Goal: Contribute content: Contribute content

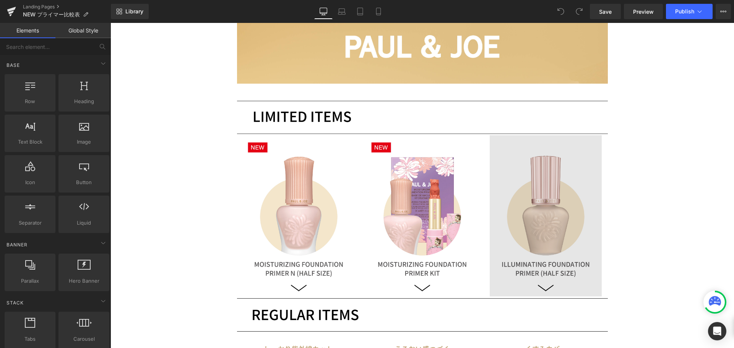
scroll to position [382, 0]
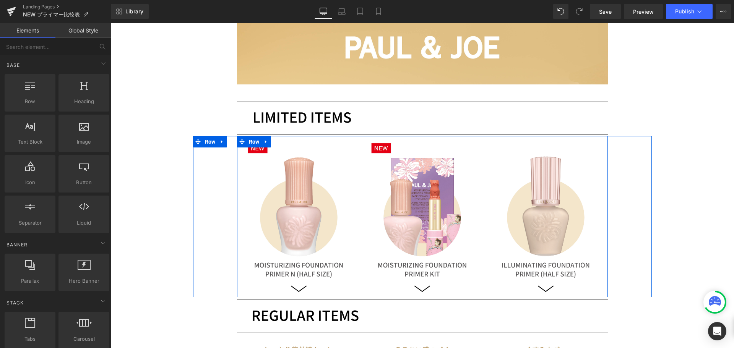
drag, startPoint x: 249, startPoint y: 143, endPoint x: 143, endPoint y: 155, distance: 106.6
click at [249, 143] on span "Row" at bounding box center [254, 141] width 15 height 11
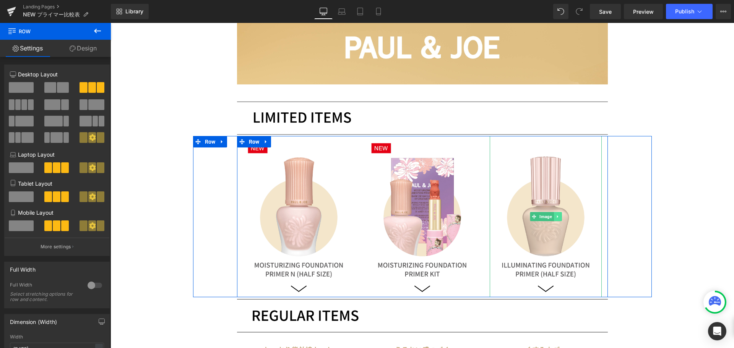
click at [553, 219] on link at bounding box center [557, 216] width 8 height 9
click at [559, 218] on icon at bounding box center [561, 217] width 4 height 4
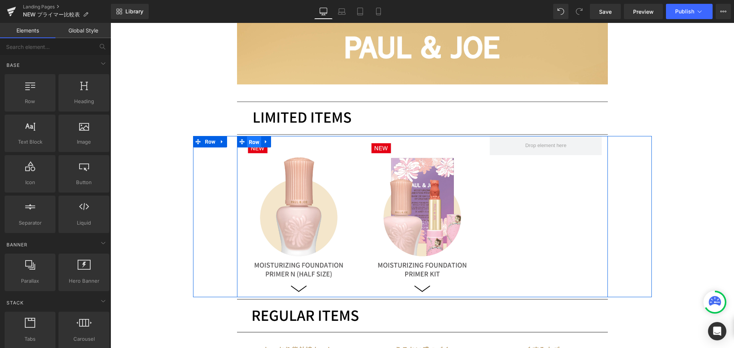
click at [252, 145] on span "Row" at bounding box center [254, 141] width 15 height 11
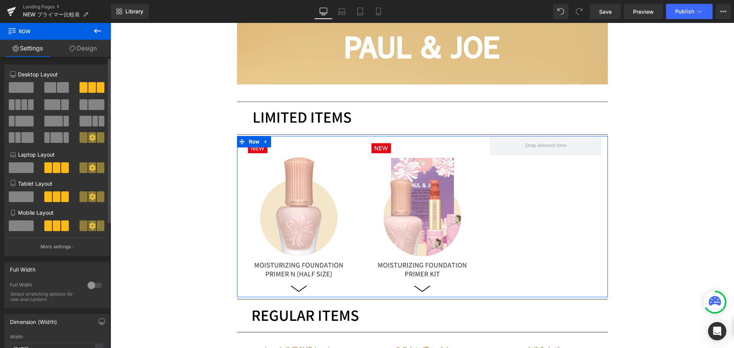
click at [50, 88] on span at bounding box center [50, 87] width 12 height 11
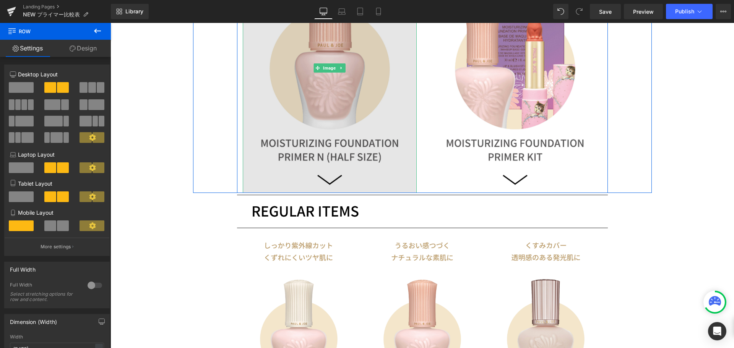
scroll to position [573, 0]
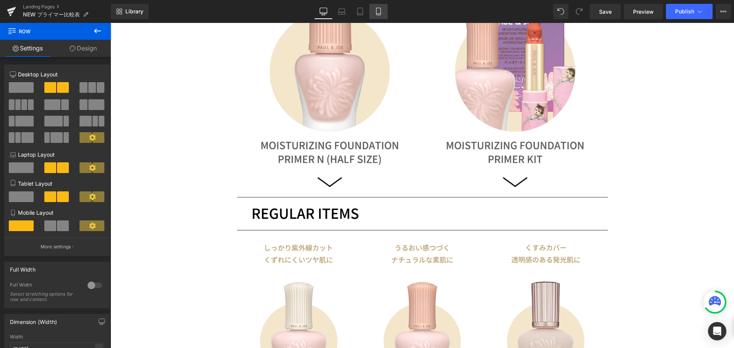
click at [380, 11] on icon at bounding box center [378, 12] width 8 height 8
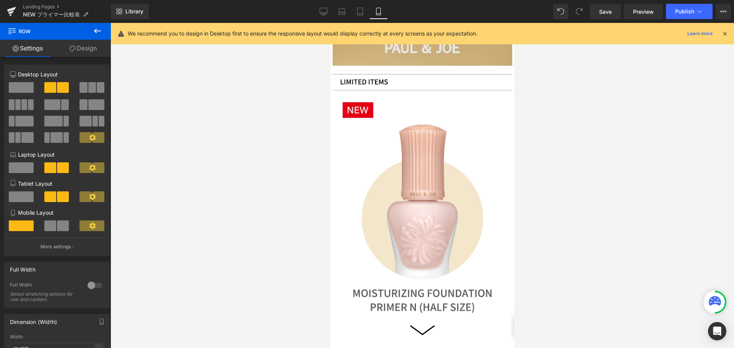
scroll to position [115, 0]
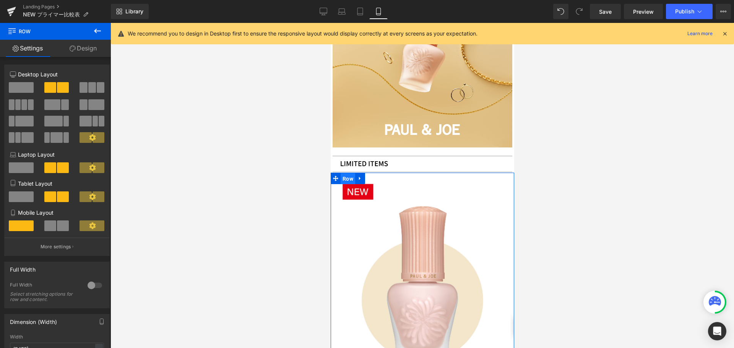
click at [350, 174] on span "Row" at bounding box center [347, 178] width 15 height 11
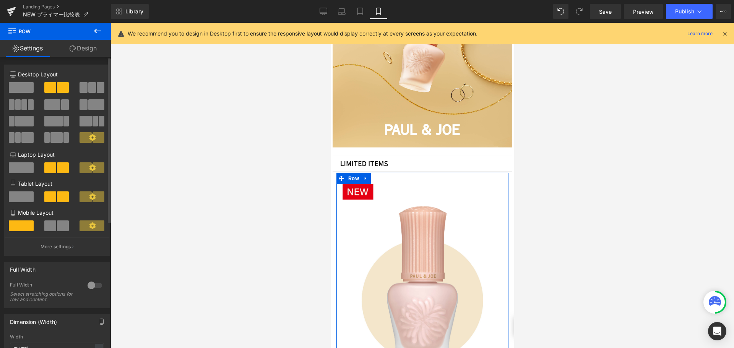
click at [53, 228] on span at bounding box center [50, 225] width 12 height 11
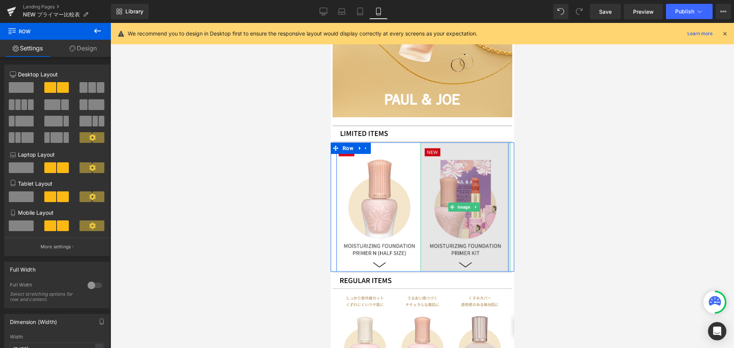
scroll to position [191, 0]
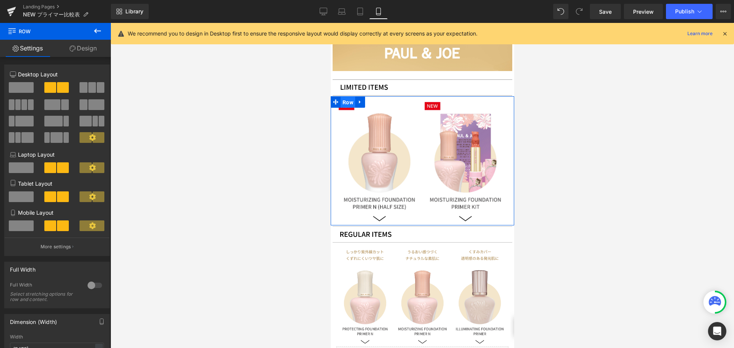
click at [348, 98] on span "Row" at bounding box center [347, 102] width 15 height 11
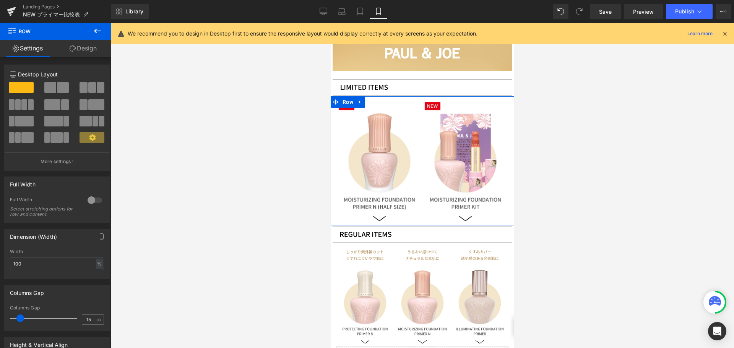
click at [87, 49] on link "Design" at bounding box center [82, 48] width 55 height 17
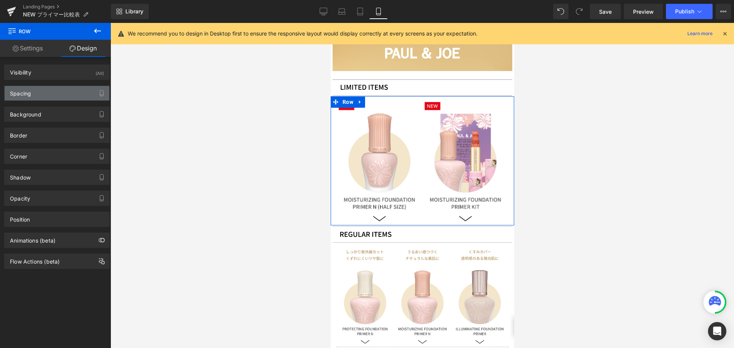
type input "0"
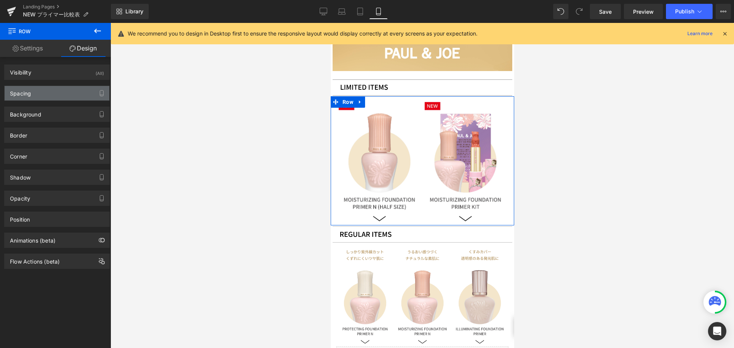
type input "0"
click at [52, 91] on div "Spacing" at bounding box center [57, 93] width 105 height 15
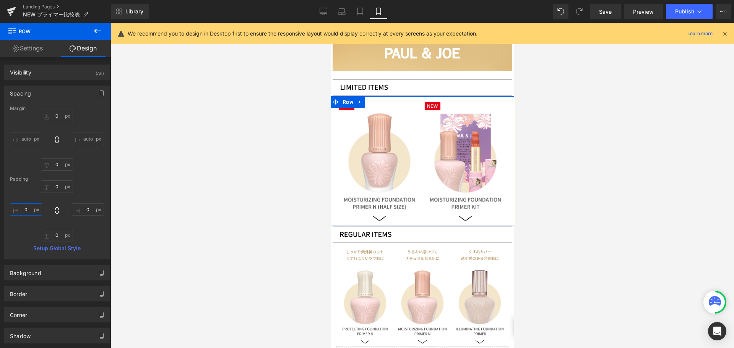
click at [28, 209] on input "0" at bounding box center [26, 209] width 32 height 13
drag, startPoint x: 349, startPoint y: 97, endPoint x: 330, endPoint y: 85, distance: 22.3
click at [349, 97] on span "Row" at bounding box center [347, 101] width 15 height 11
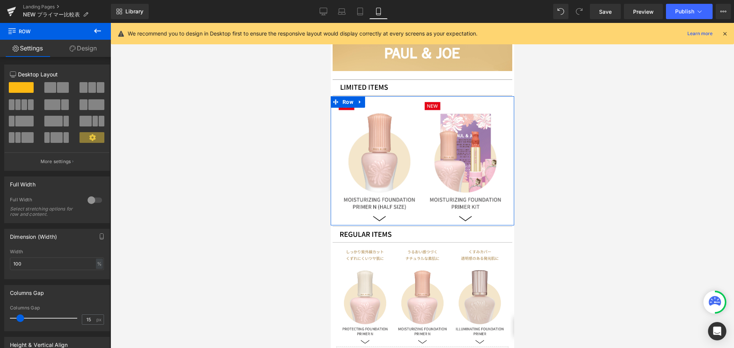
click at [86, 43] on link "Design" at bounding box center [82, 48] width 55 height 17
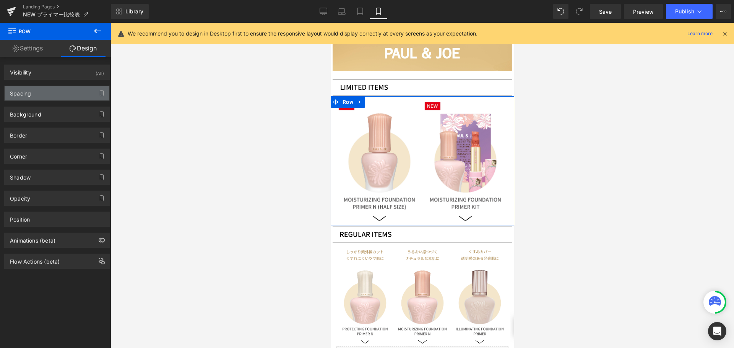
type input "0"
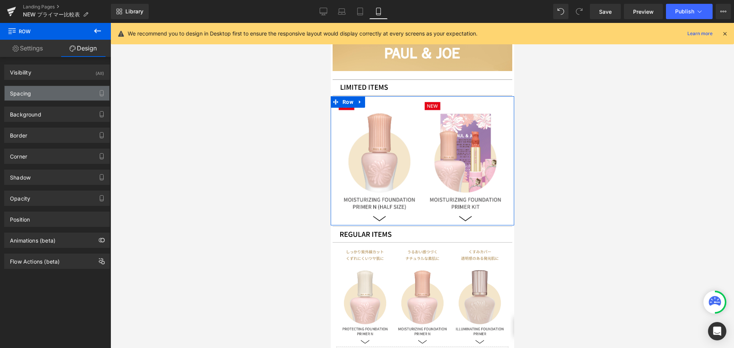
type input "0"
click at [67, 94] on div "Spacing" at bounding box center [57, 93] width 105 height 15
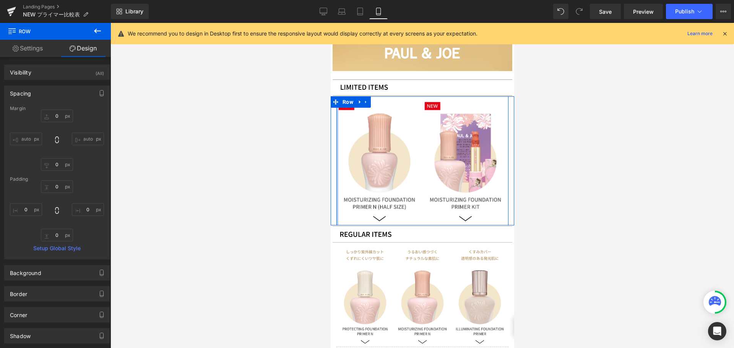
click at [336, 127] on div at bounding box center [337, 160] width 2 height 129
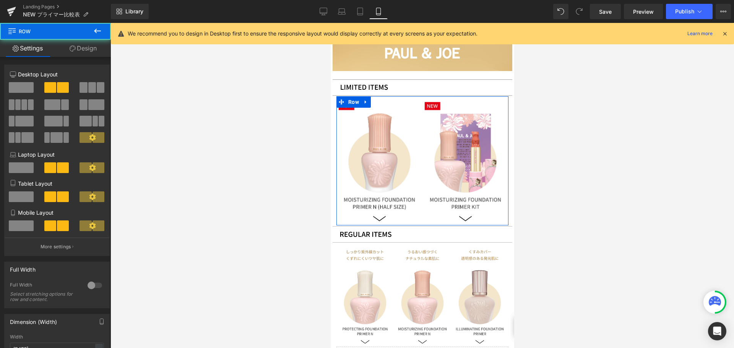
click at [83, 45] on link "Design" at bounding box center [82, 48] width 55 height 17
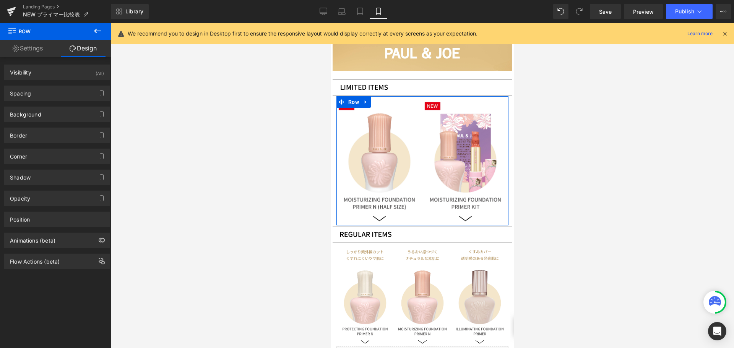
click at [61, 84] on div "Spacing [GEOGRAPHIC_DATA] 0px 0 auto auto 0px 0 auto auto [GEOGRAPHIC_DATA] 0px…" at bounding box center [57, 90] width 114 height 21
click at [58, 89] on div "Spacing" at bounding box center [57, 93] width 105 height 15
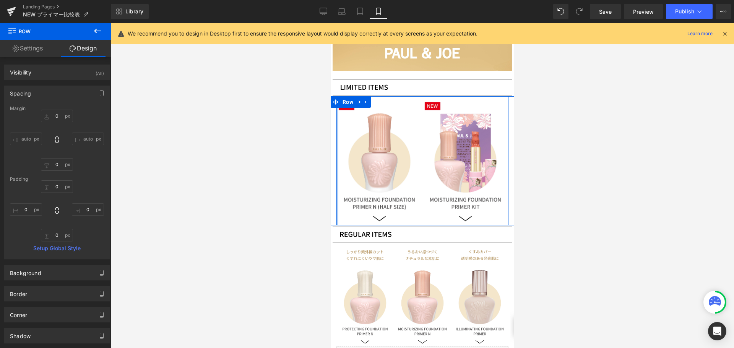
click at [337, 119] on div at bounding box center [337, 160] width 2 height 129
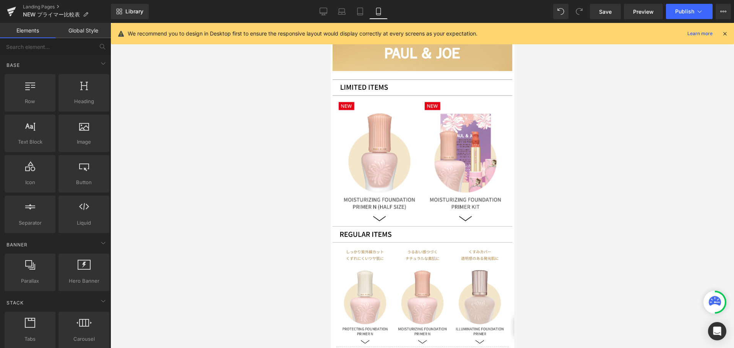
click at [331, 122] on iframe at bounding box center [422, 185] width 183 height 325
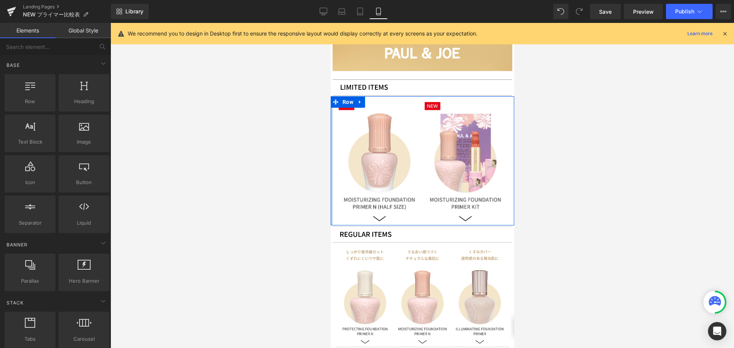
click at [331, 122] on div at bounding box center [331, 160] width 2 height 129
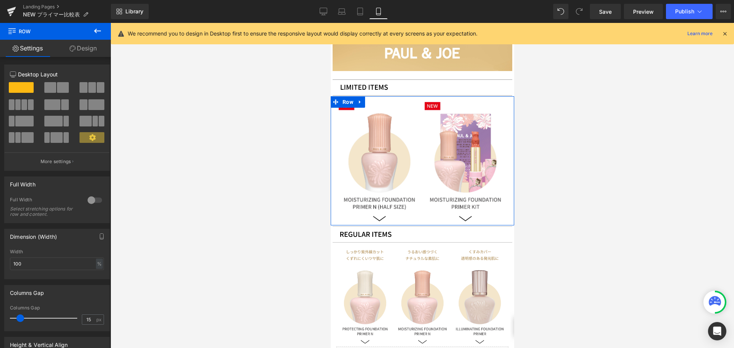
click at [94, 53] on link "Design" at bounding box center [82, 48] width 55 height 17
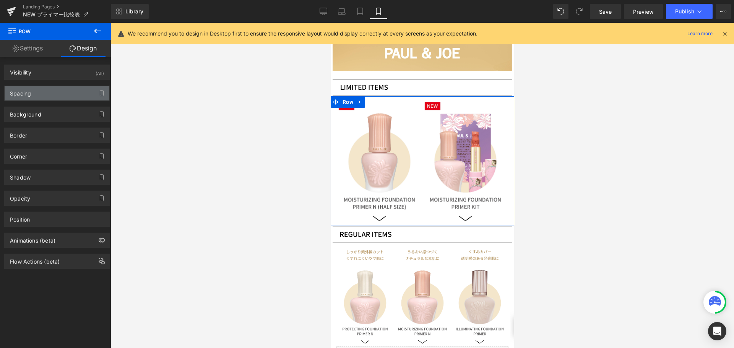
click at [86, 91] on div "Spacing" at bounding box center [57, 93] width 105 height 15
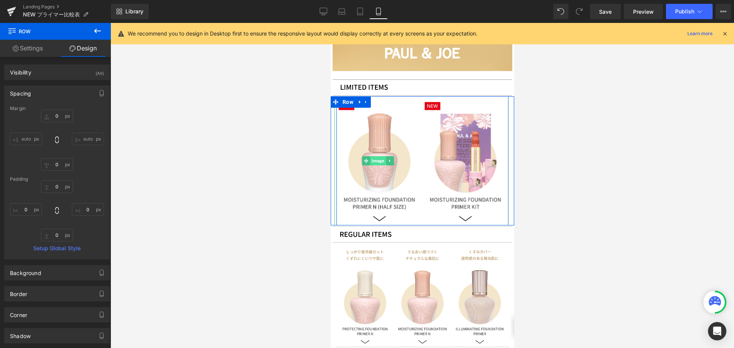
click at [381, 156] on span "Image" at bounding box center [378, 160] width 16 height 9
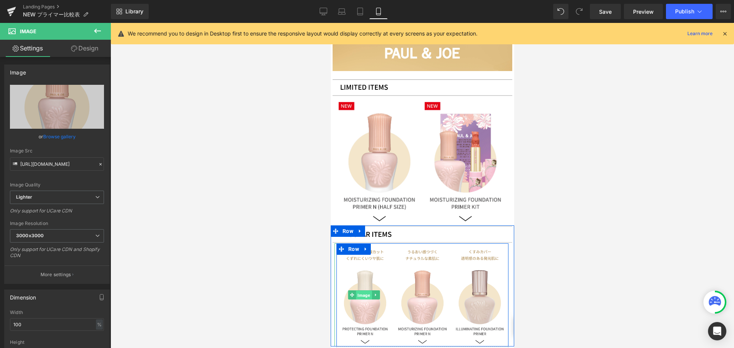
drag, startPoint x: 359, startPoint y: 282, endPoint x: 462, endPoint y: 98, distance: 210.8
click at [359, 291] on span "Image" at bounding box center [364, 295] width 16 height 9
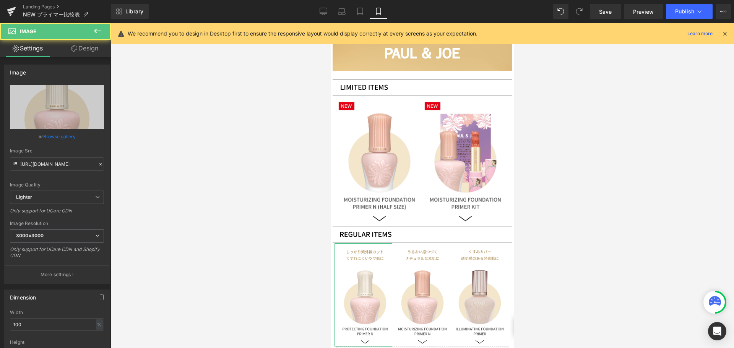
click at [90, 47] on link "Design" at bounding box center [84, 48] width 55 height 17
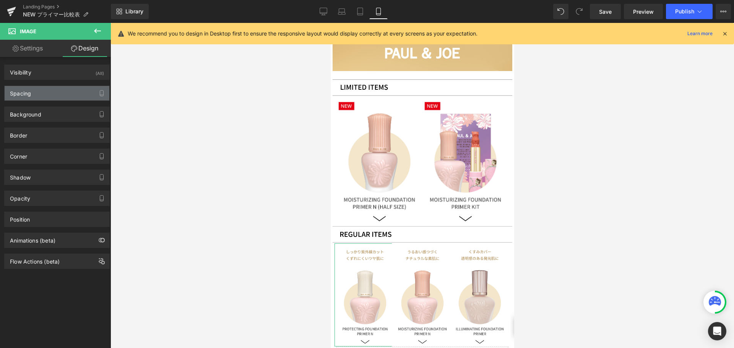
click at [67, 97] on div "Spacing" at bounding box center [57, 93] width 105 height 15
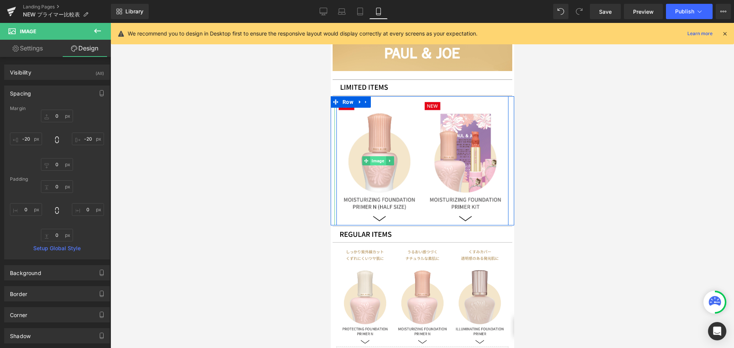
click at [374, 156] on span "Image" at bounding box center [378, 160] width 16 height 9
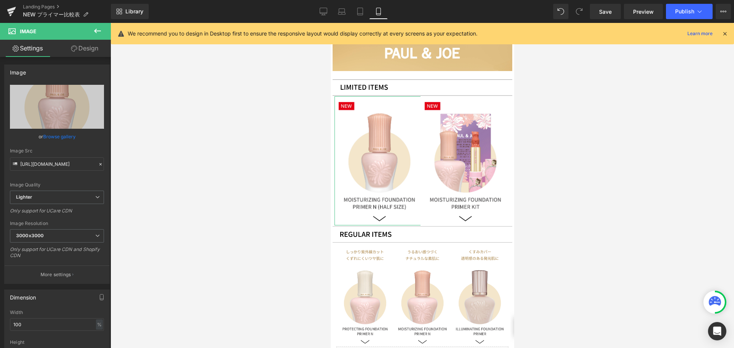
click at [87, 49] on link "Design" at bounding box center [84, 48] width 55 height 17
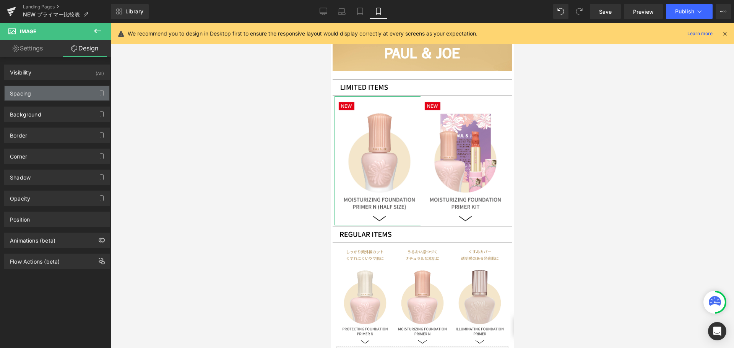
click at [65, 96] on div "Spacing" at bounding box center [57, 93] width 105 height 15
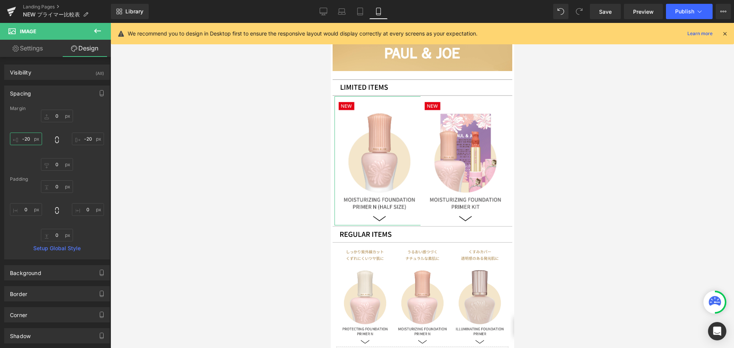
click at [33, 138] on input "-20" at bounding box center [26, 139] width 32 height 13
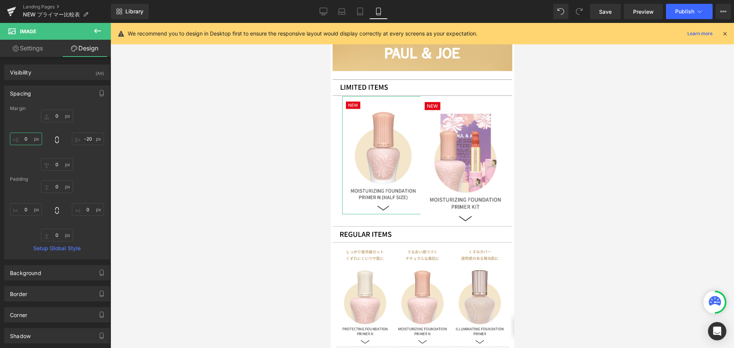
type input "ー"
type input "ー４"
type input "ー４０"
type input "-４０"
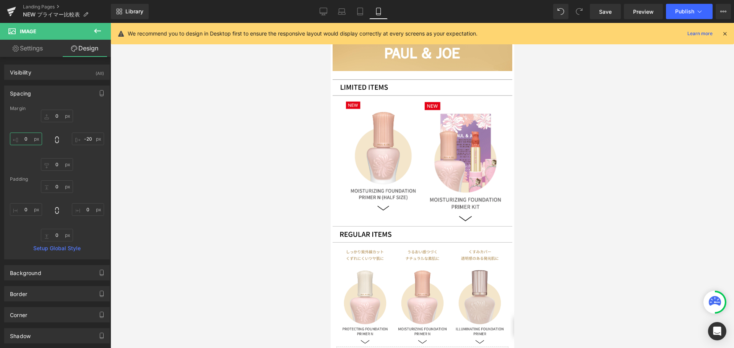
type input "-４"
type input "-"
type input "ー"
type input "ー４"
type input "ー４０"
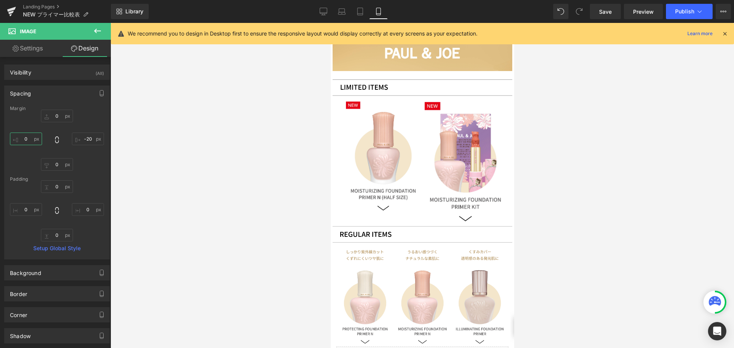
type input "-４０"
type input "－４０"
type input "－４"
type input "－"
type input "ー"
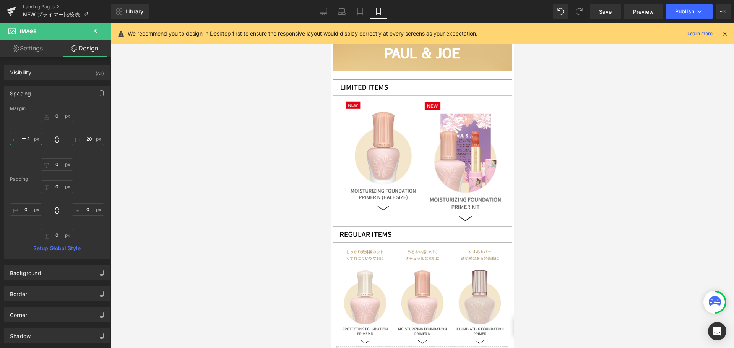
type input "ー４０"
type input "-４０"
type input "－４０"
type input "-４０"
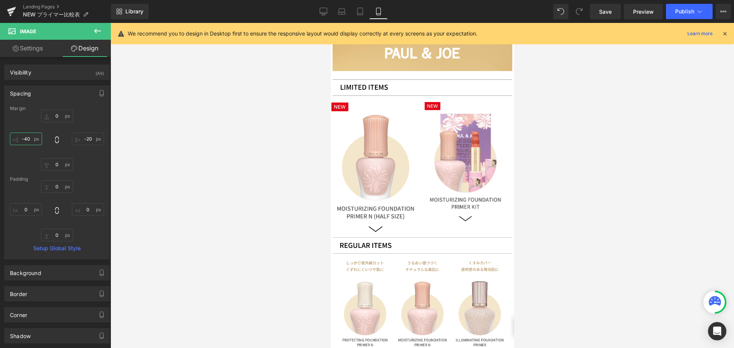
type input "-40"
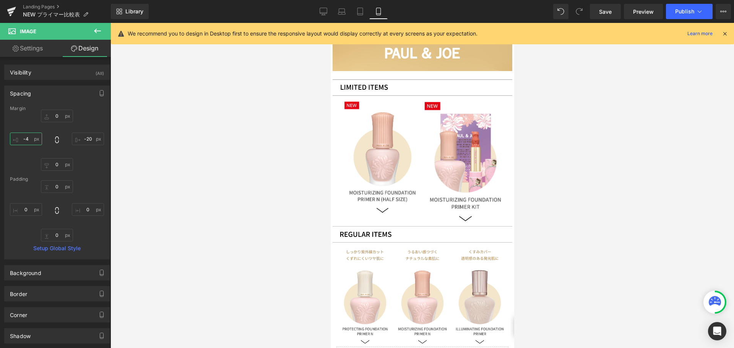
type input "-"
click at [93, 142] on input "-20" at bounding box center [88, 139] width 32 height 13
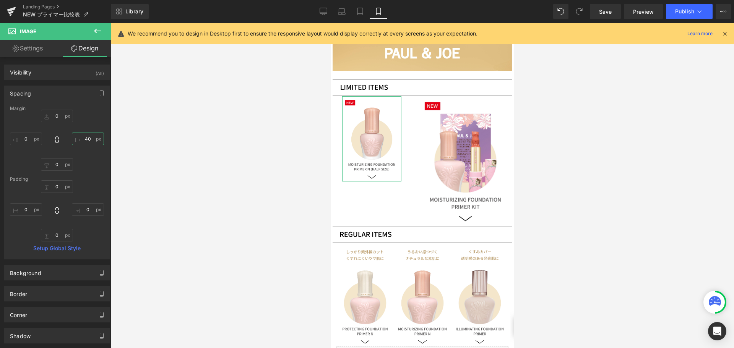
type input "4"
type input "20"
click at [35, 141] on input "text" at bounding box center [26, 139] width 32 height 13
type input "20"
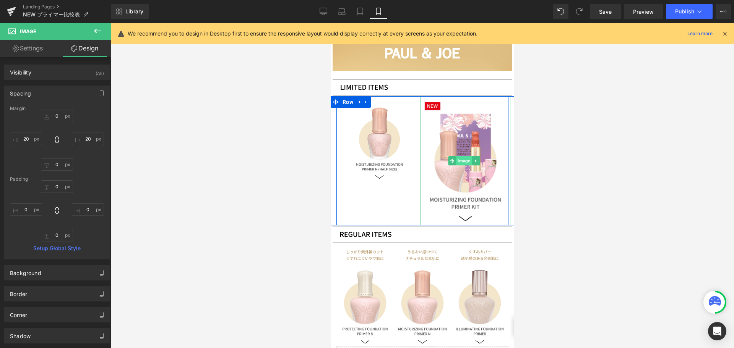
click at [456, 156] on span "Image" at bounding box center [464, 160] width 16 height 9
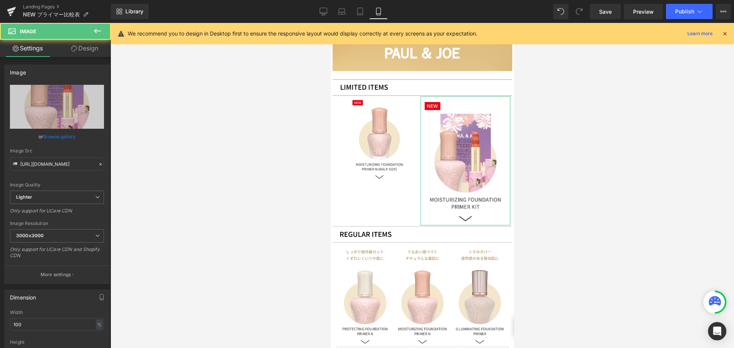
click at [95, 49] on link "Design" at bounding box center [84, 48] width 55 height 17
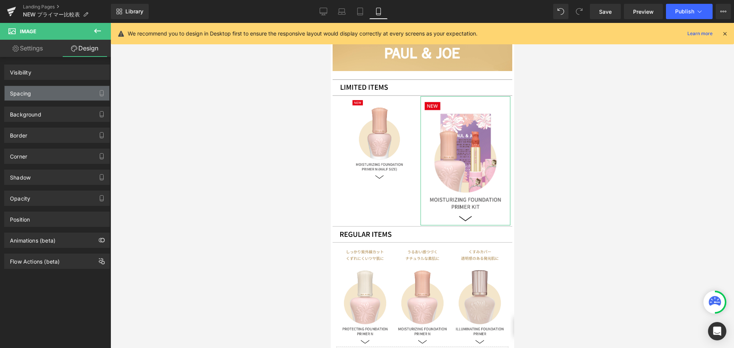
click at [75, 89] on div "Spacing" at bounding box center [57, 93] width 105 height 15
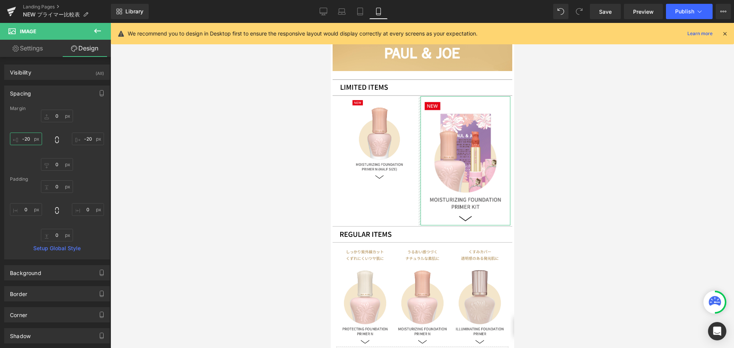
click at [32, 141] on input "-20" at bounding box center [26, 139] width 32 height 13
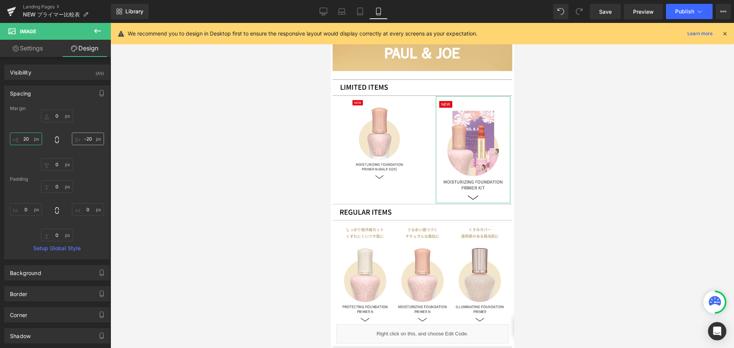
type input "20"
click at [85, 140] on input "-20" at bounding box center [88, 139] width 32 height 13
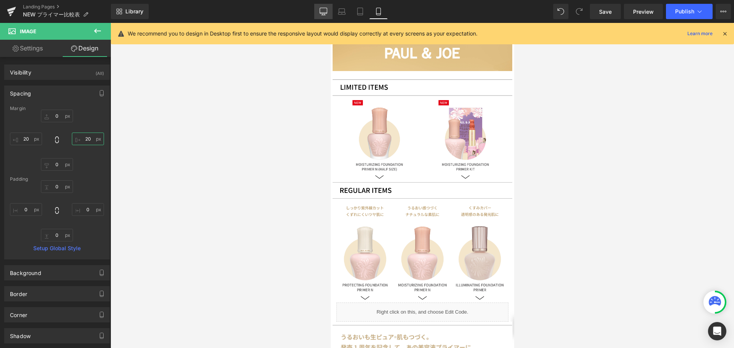
type input "20"
click at [324, 13] on icon at bounding box center [323, 13] width 7 height 0
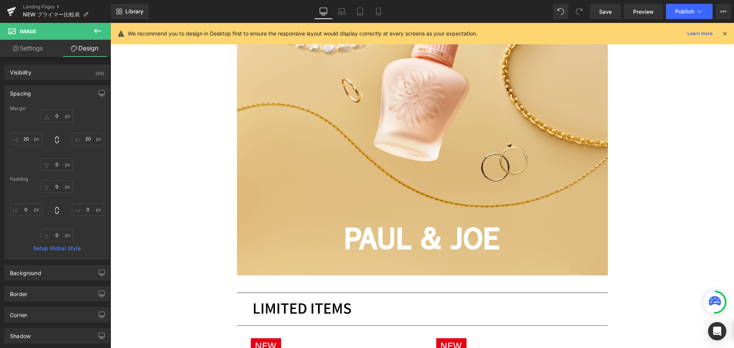
type input "0"
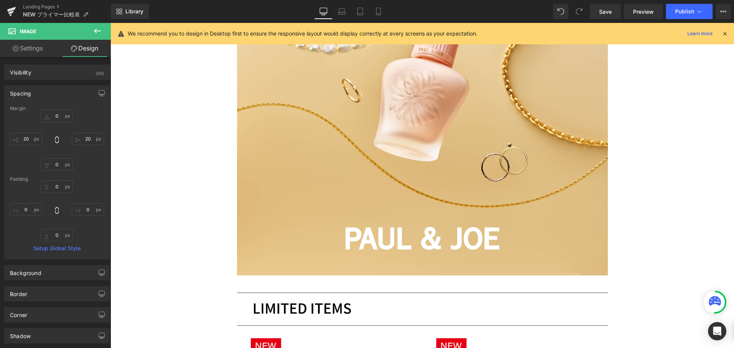
type input "0"
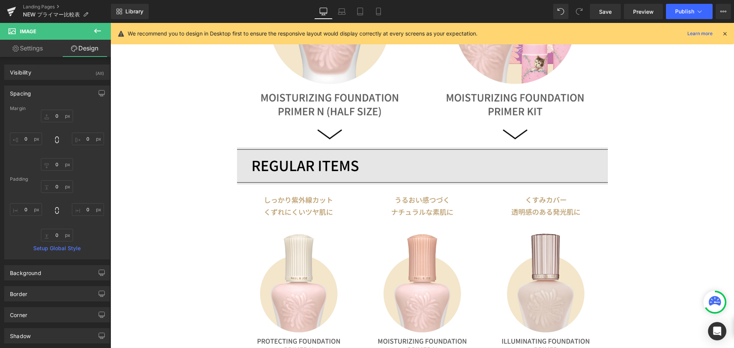
scroll to position [505, 0]
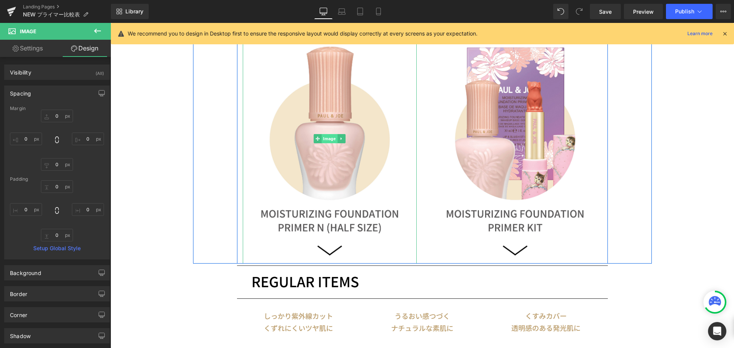
click at [321, 139] on span "Image" at bounding box center [329, 138] width 16 height 9
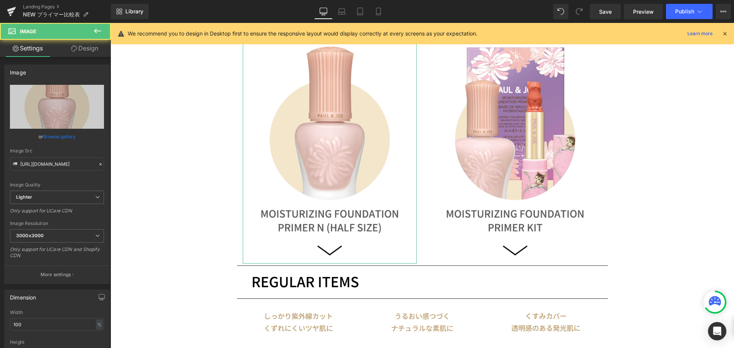
click at [86, 45] on link "Design" at bounding box center [84, 48] width 55 height 17
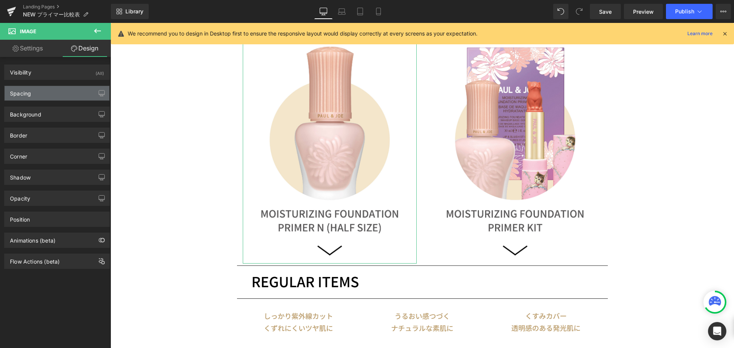
click at [59, 92] on div "Spacing" at bounding box center [57, 93] width 105 height 15
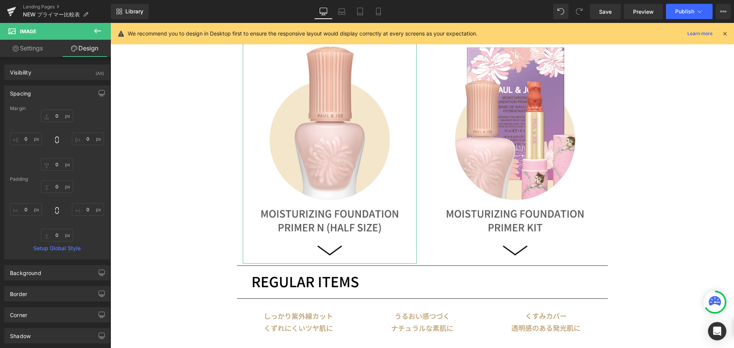
type input "0"
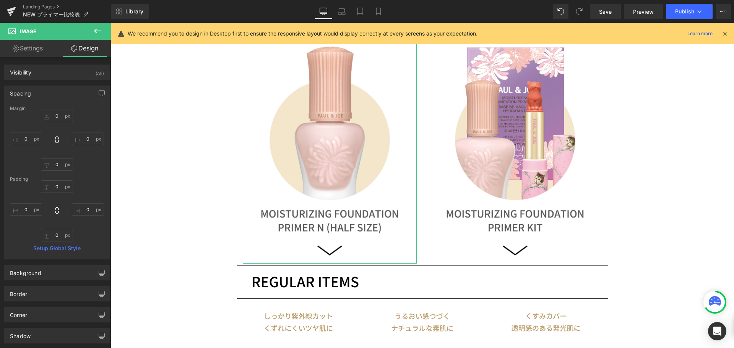
type input "0"
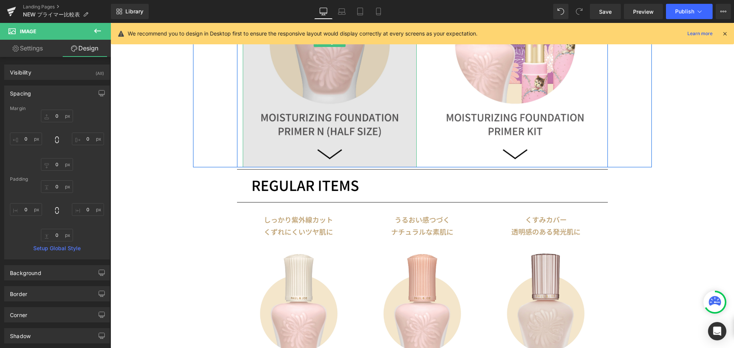
scroll to position [658, 0]
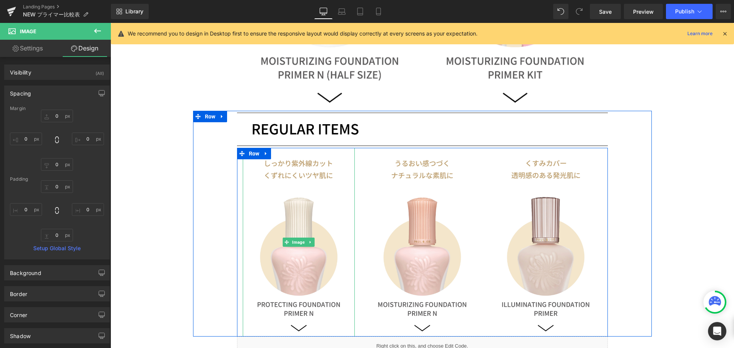
click at [292, 243] on span "Image" at bounding box center [299, 242] width 16 height 9
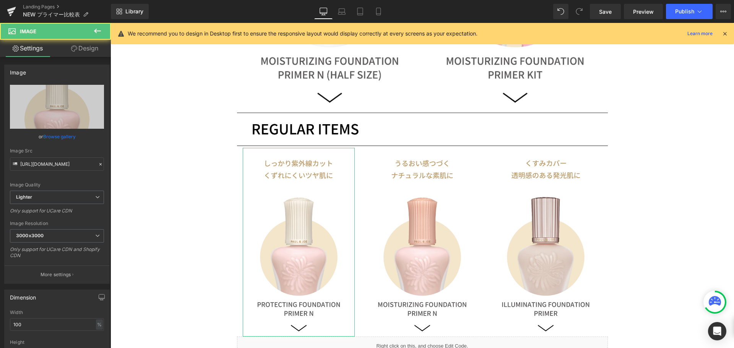
click at [89, 48] on link "Design" at bounding box center [84, 48] width 55 height 17
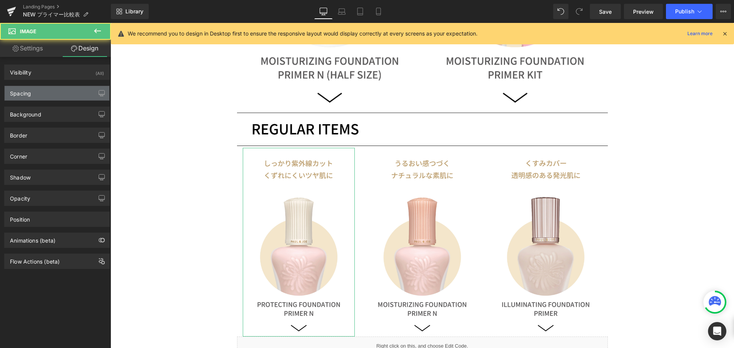
click at [69, 94] on div "Spacing" at bounding box center [57, 93] width 105 height 15
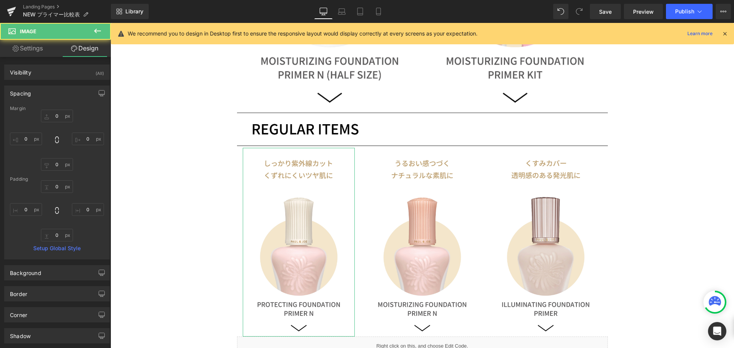
type input "0"
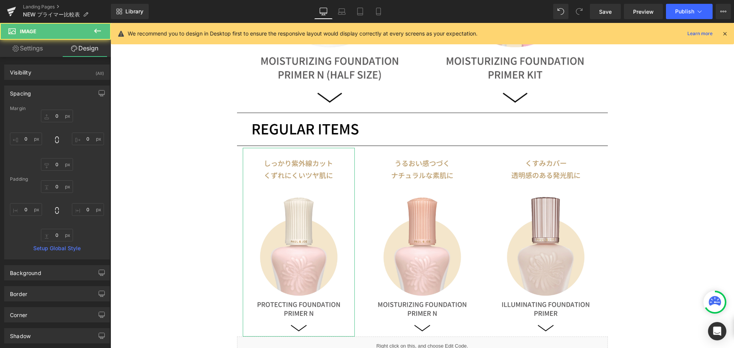
type input "0"
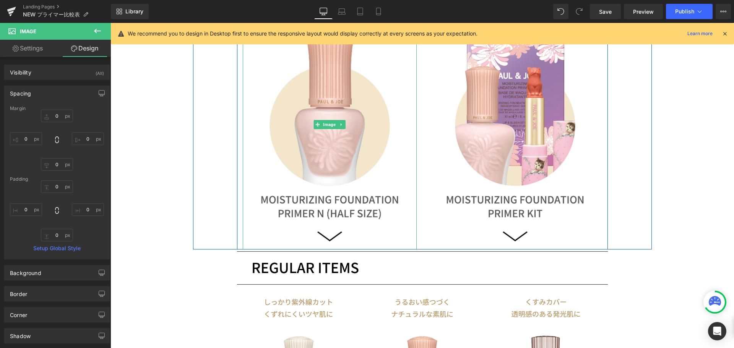
scroll to position [505, 0]
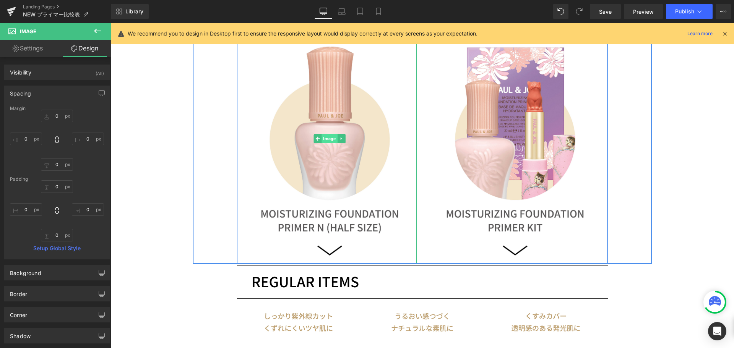
click at [328, 135] on span "Image" at bounding box center [329, 138] width 16 height 9
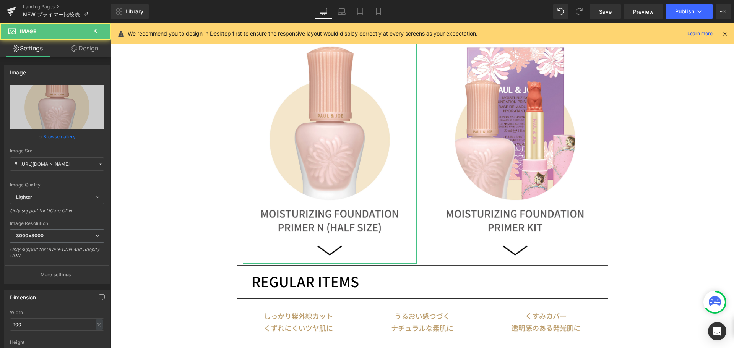
click at [102, 50] on link "Design" at bounding box center [84, 48] width 55 height 17
click at [0, 0] on div "Spacing" at bounding box center [0, 0] width 0 height 0
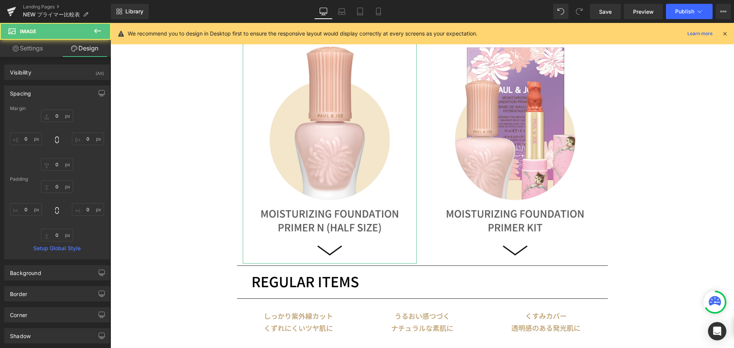
type input "0"
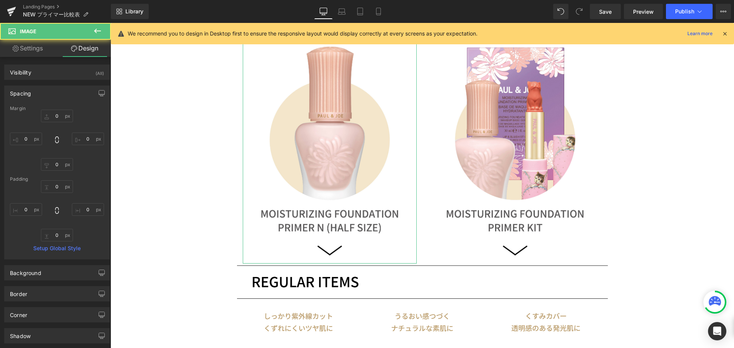
type input "0"
click at [20, 136] on input "0" at bounding box center [26, 139] width 32 height 13
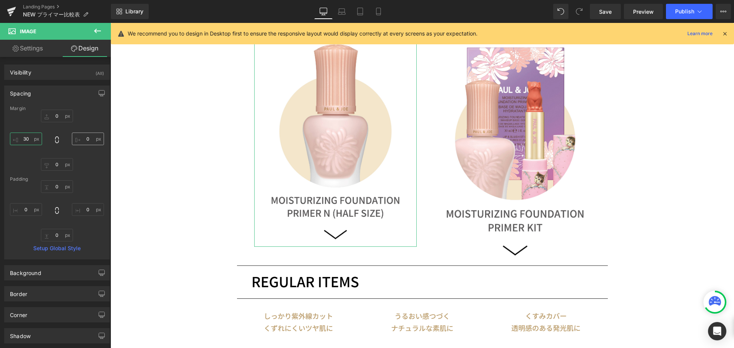
type input "30"
click at [82, 141] on input "0" at bounding box center [88, 139] width 32 height 13
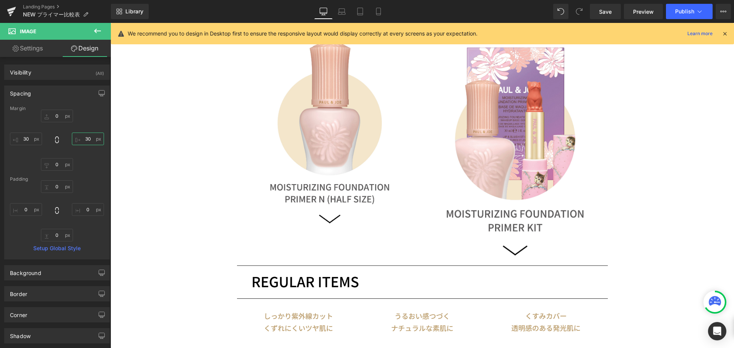
type input "3"
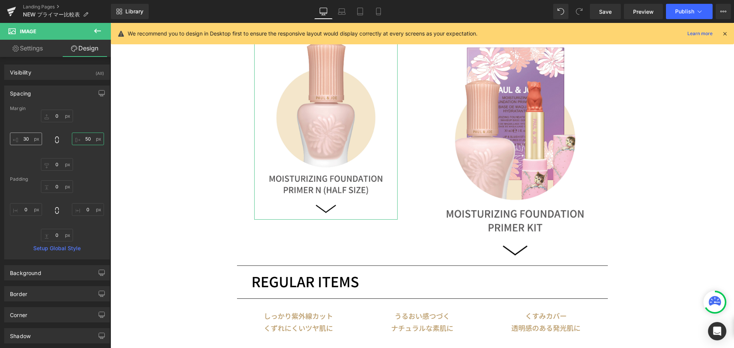
type input "50"
click at [24, 141] on input "30" at bounding box center [26, 139] width 32 height 13
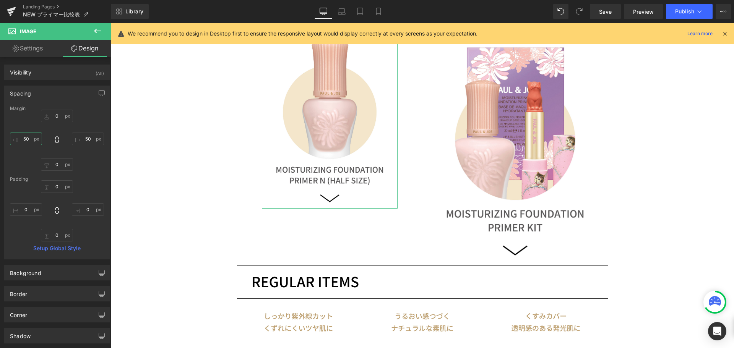
type input "5"
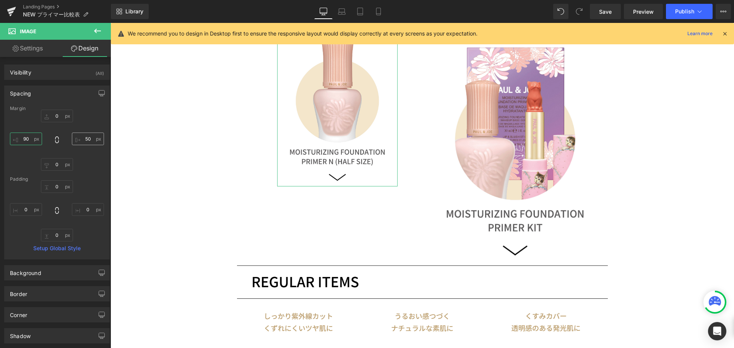
type input "90"
click at [83, 138] on input "50" at bounding box center [88, 139] width 32 height 13
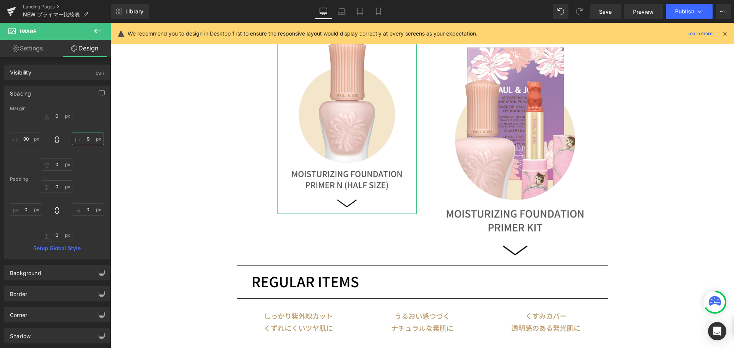
type input "90"
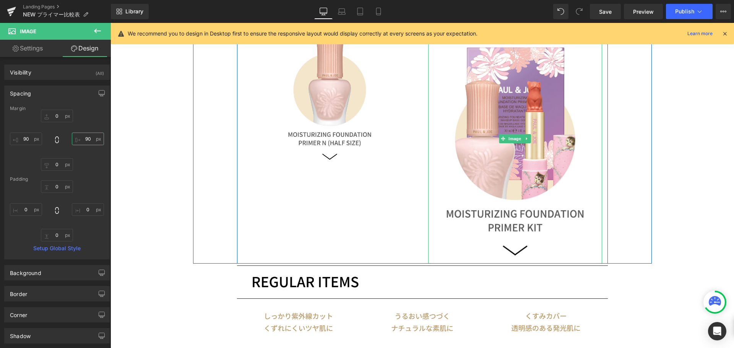
drag, startPoint x: 514, startPoint y: 140, endPoint x: 156, endPoint y: 48, distance: 370.2
click at [514, 140] on span "Image" at bounding box center [515, 138] width 16 height 9
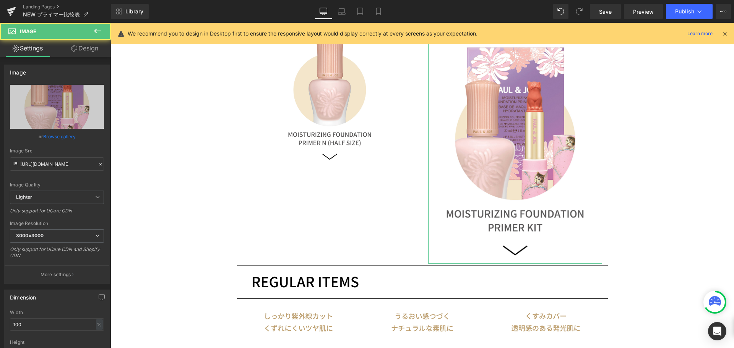
click at [78, 50] on link "Design" at bounding box center [84, 48] width 55 height 17
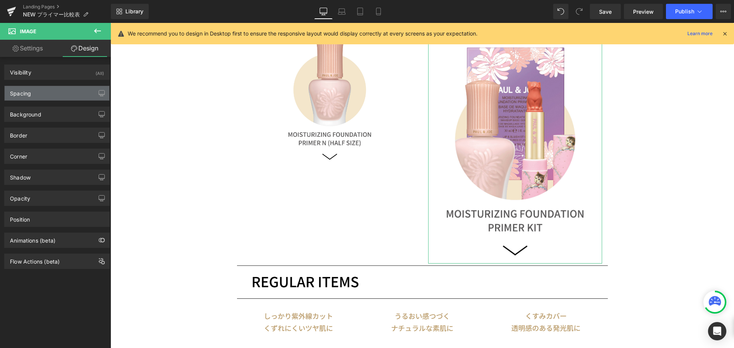
click at [58, 98] on div "Spacing" at bounding box center [57, 93] width 105 height 15
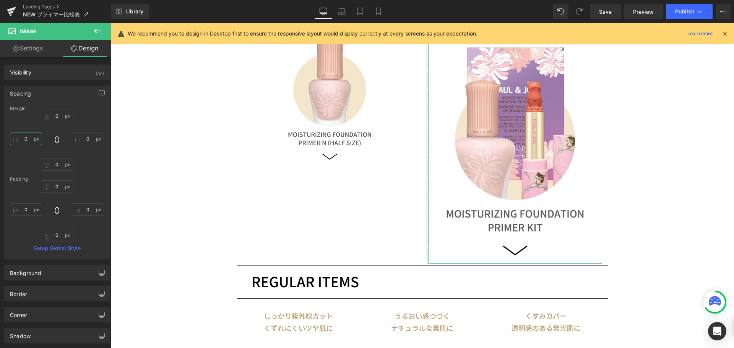
click at [34, 140] on input "0" at bounding box center [26, 139] width 32 height 13
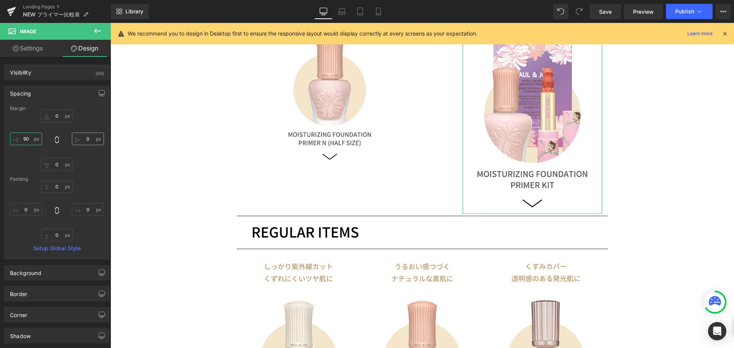
type input "90"
click at [91, 140] on input "0" at bounding box center [88, 139] width 32 height 13
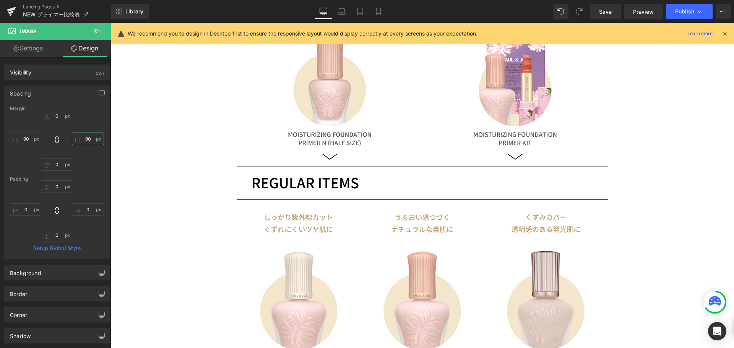
type input "9"
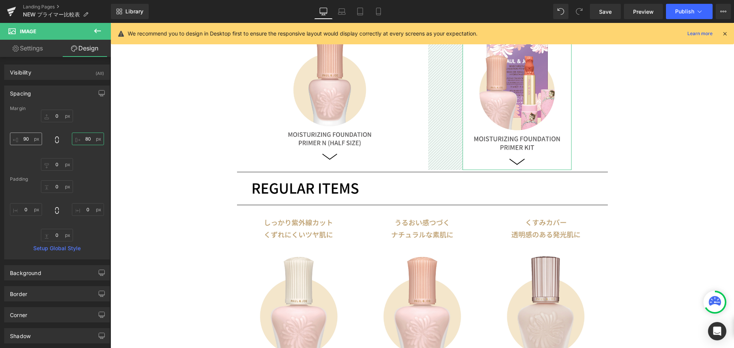
type input "80"
click at [31, 140] on input "90" at bounding box center [26, 139] width 32 height 13
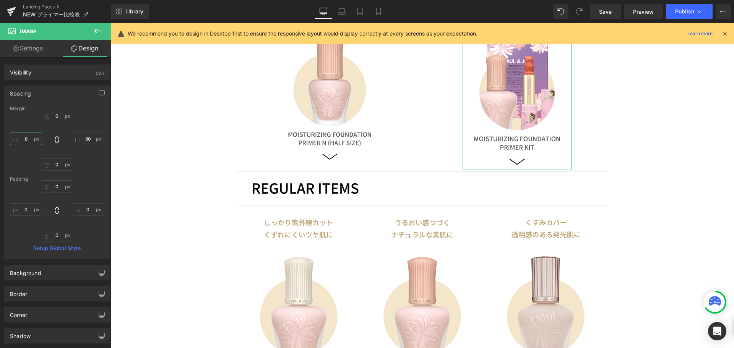
type input "80"
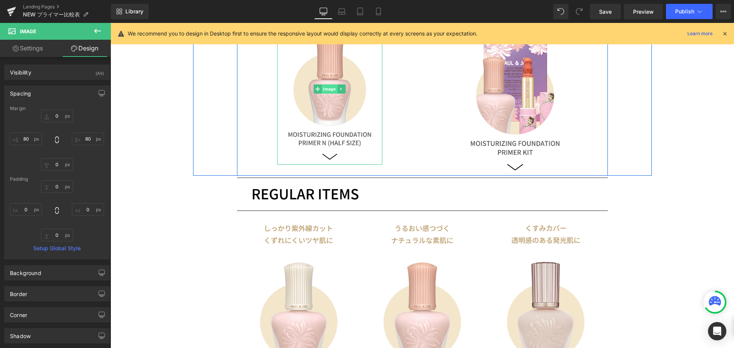
click at [322, 89] on span "Image" at bounding box center [329, 88] width 16 height 9
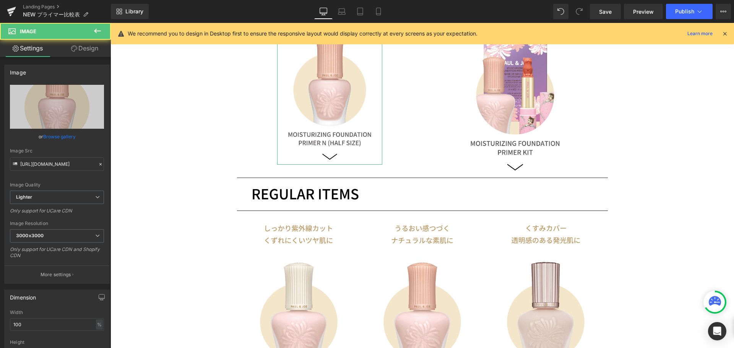
click at [78, 46] on link "Design" at bounding box center [84, 48] width 55 height 17
click at [0, 0] on div "Spacing" at bounding box center [0, 0] width 0 height 0
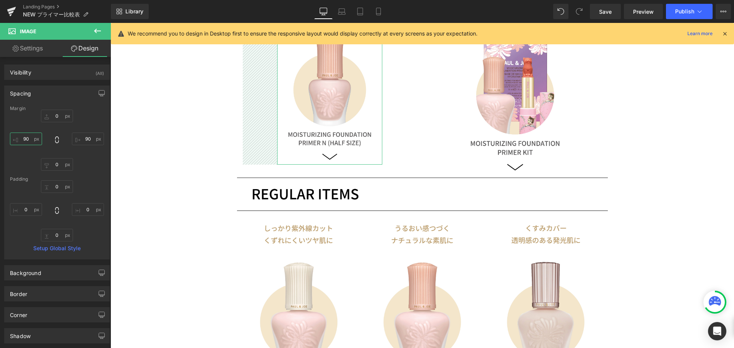
click at [30, 141] on input "90" at bounding box center [26, 139] width 32 height 13
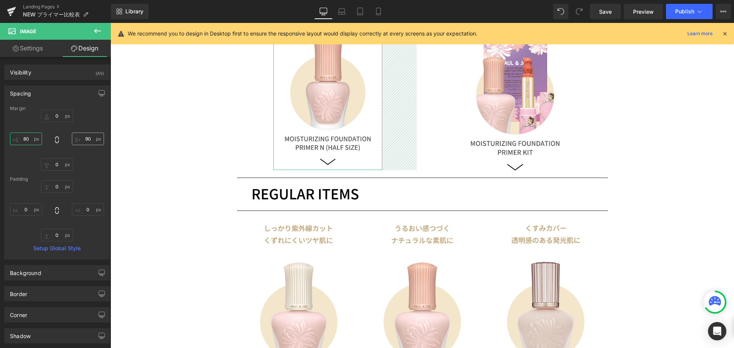
type input "80"
click at [94, 138] on input "90" at bounding box center [88, 139] width 32 height 13
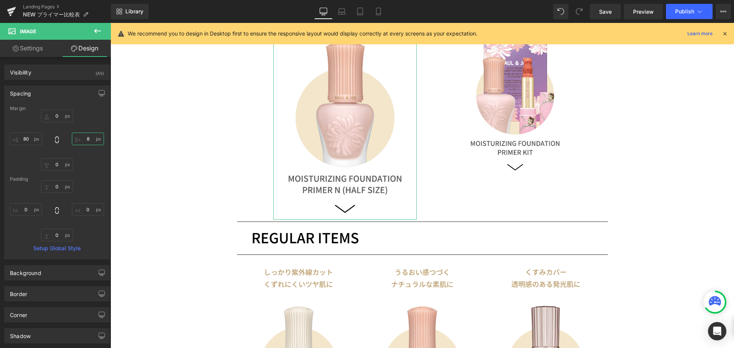
type input "80"
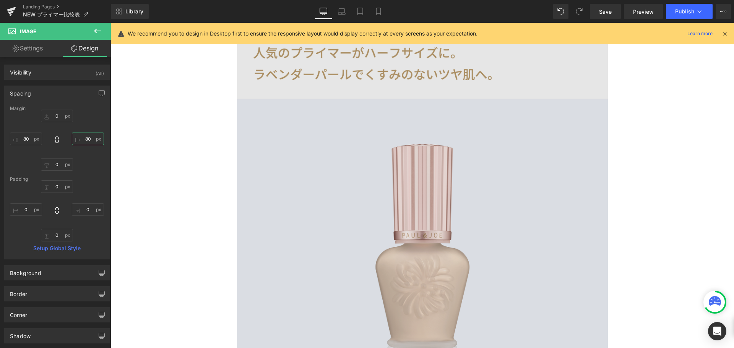
scroll to position [2377, 0]
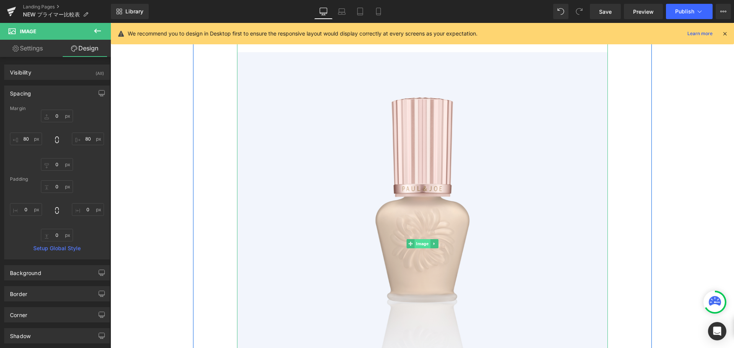
click at [415, 246] on span "Image" at bounding box center [422, 243] width 16 height 9
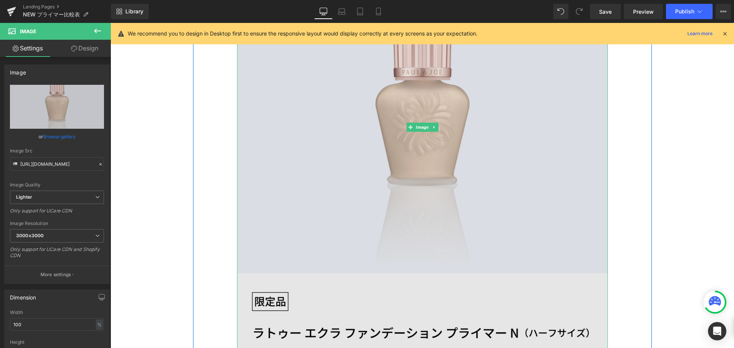
scroll to position [2492, 0]
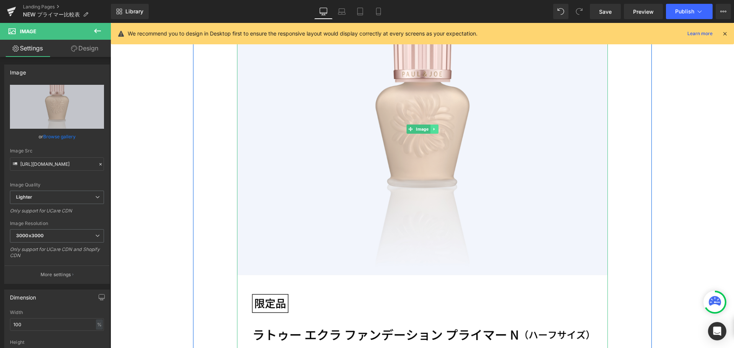
click at [432, 128] on icon at bounding box center [434, 129] width 4 height 5
click at [436, 131] on icon at bounding box center [438, 129] width 4 height 5
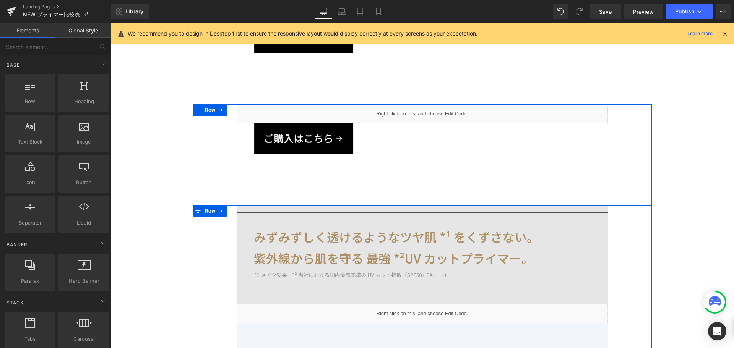
scroll to position [2224, 0]
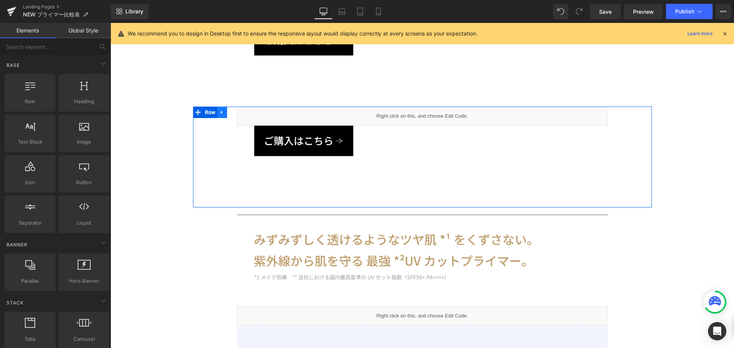
click at [222, 113] on icon at bounding box center [221, 113] width 5 height 6
click at [237, 117] on link at bounding box center [242, 112] width 10 height 11
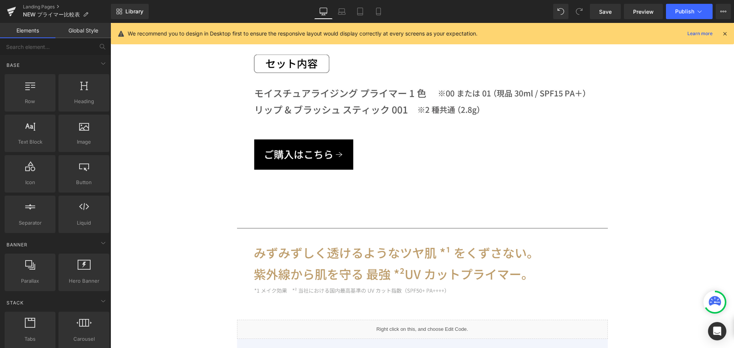
scroll to position [2110, 0]
click at [613, 14] on link "Save" at bounding box center [605, 11] width 31 height 15
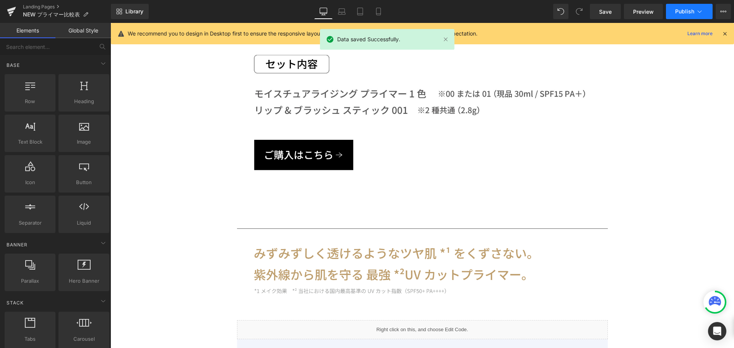
click at [683, 13] on span "Publish" at bounding box center [684, 11] width 19 height 6
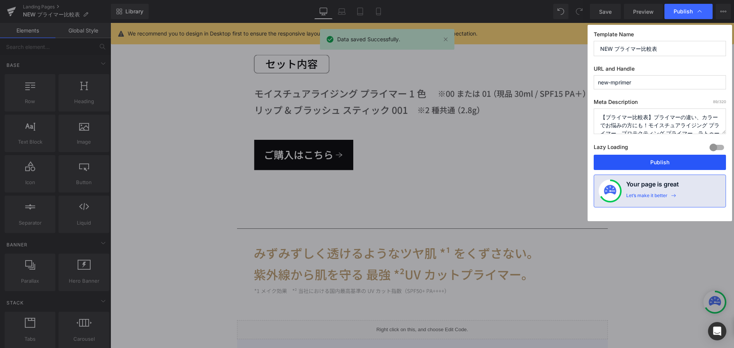
click at [626, 159] on button "Publish" at bounding box center [659, 162] width 132 height 15
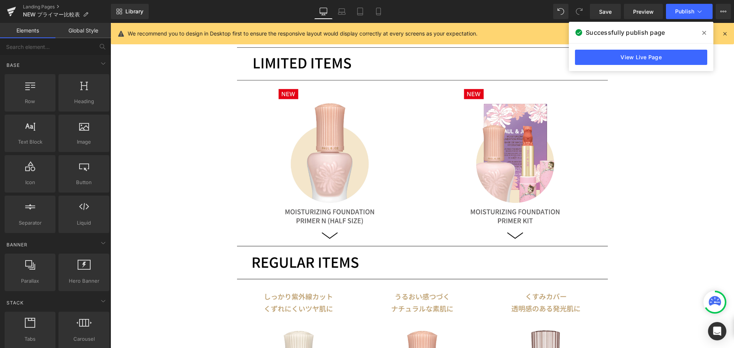
scroll to position [467, 0]
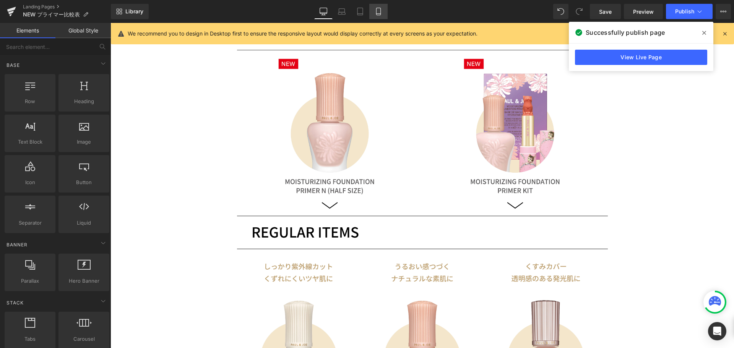
click at [379, 9] on icon at bounding box center [378, 12] width 8 height 8
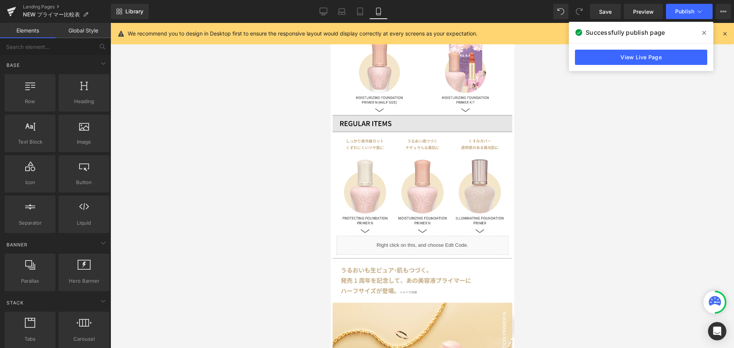
scroll to position [182, 0]
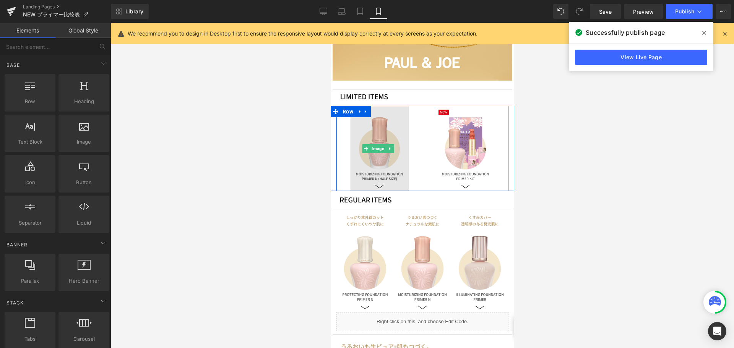
click at [374, 144] on span "Image" at bounding box center [378, 148] width 16 height 9
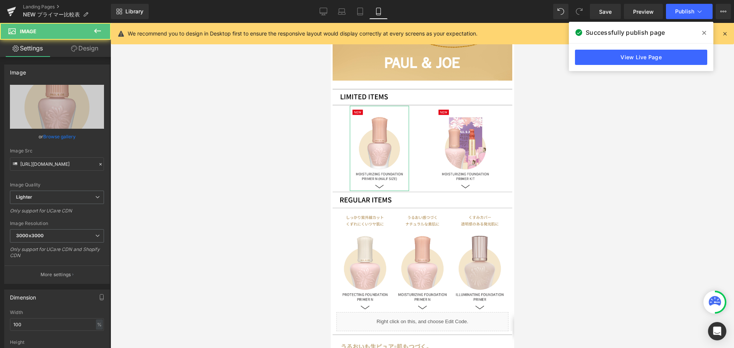
click at [100, 52] on link "Design" at bounding box center [84, 48] width 55 height 17
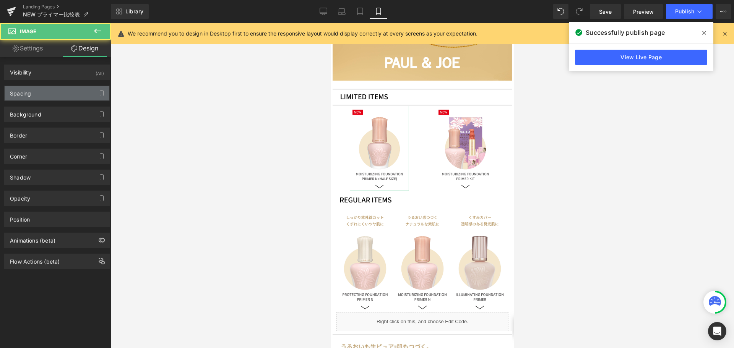
click at [84, 89] on div "Spacing" at bounding box center [57, 93] width 105 height 15
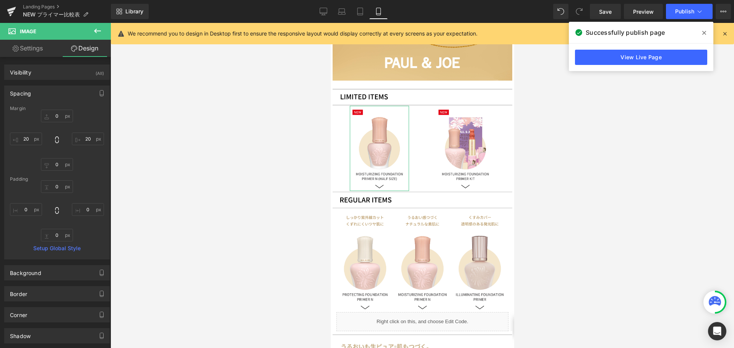
type input "0"
type input "20"
type input "0"
type input "20"
type input "0"
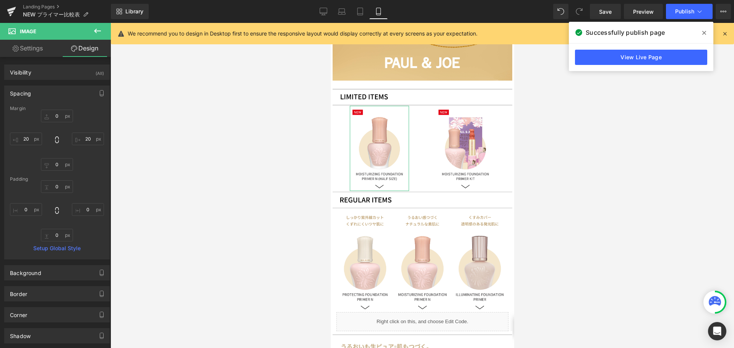
type input "0"
click at [35, 137] on input "20" at bounding box center [26, 139] width 32 height 13
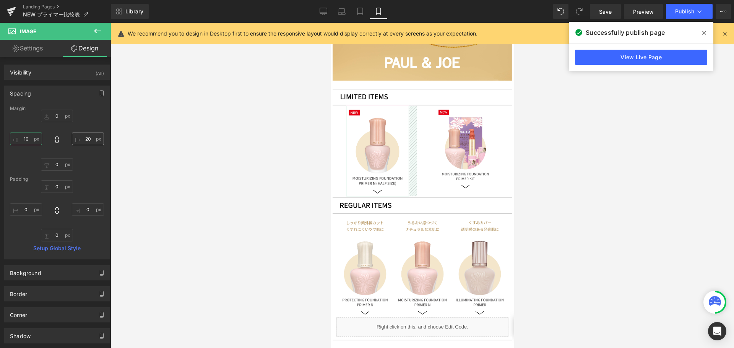
type input "10"
click at [81, 141] on input "20" at bounding box center [88, 139] width 32 height 13
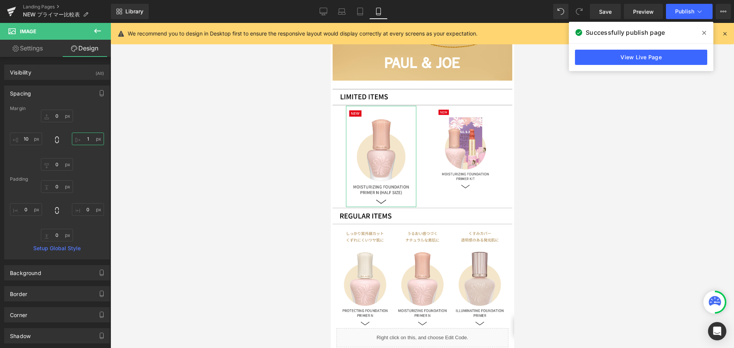
type input "10"
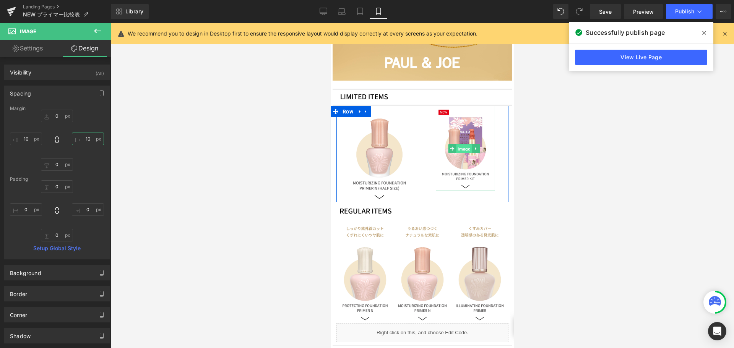
drag, startPoint x: 463, startPoint y: 141, endPoint x: 494, endPoint y: 81, distance: 67.9
click at [463, 144] on span "Image" at bounding box center [464, 148] width 16 height 9
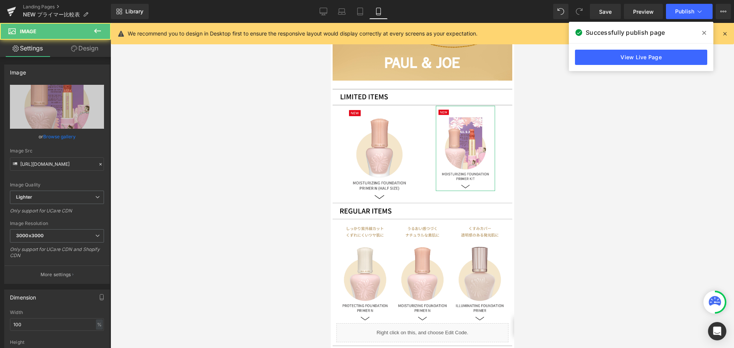
click at [97, 50] on link "Design" at bounding box center [84, 48] width 55 height 17
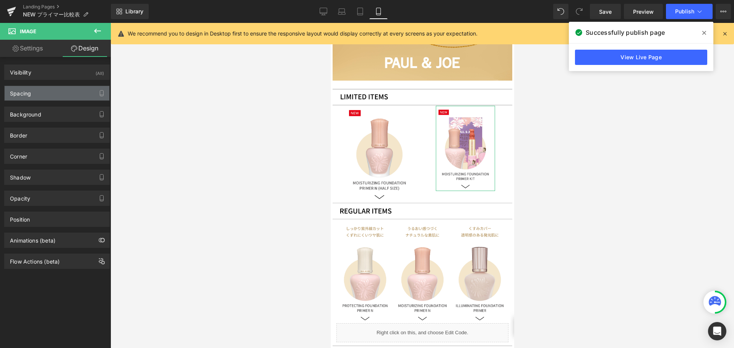
click at [50, 94] on div "Spacing" at bounding box center [57, 93] width 105 height 15
type input "0"
type input "20"
type input "0"
type input "20"
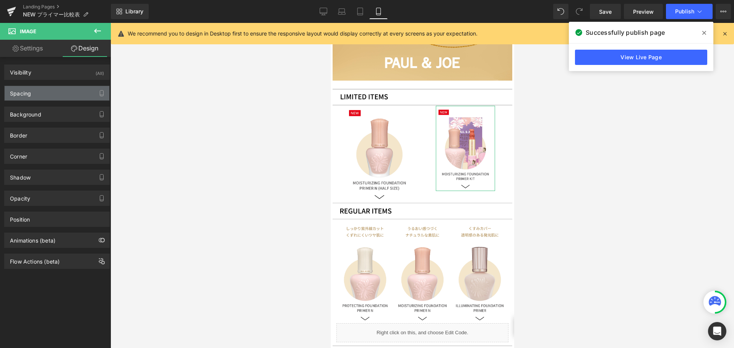
type input "0"
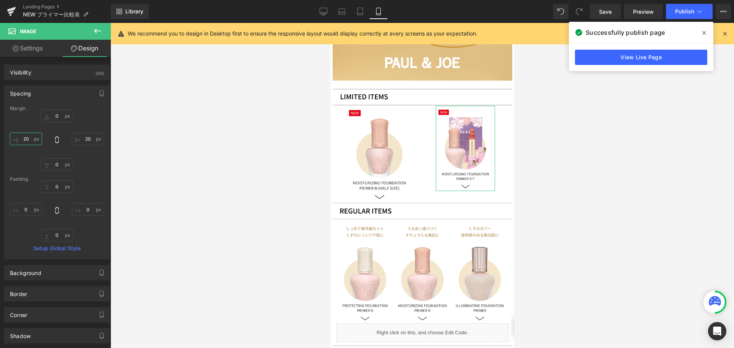
click at [28, 135] on input "20" at bounding box center [26, 139] width 32 height 13
type input "10"
click at [83, 143] on input "20" at bounding box center [88, 139] width 32 height 13
type input "10"
click at [675, 13] on span "Publish" at bounding box center [684, 11] width 19 height 6
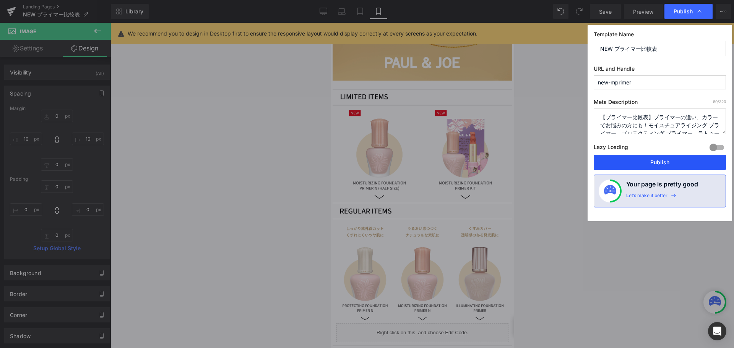
click at [623, 158] on button "Publish" at bounding box center [659, 162] width 132 height 15
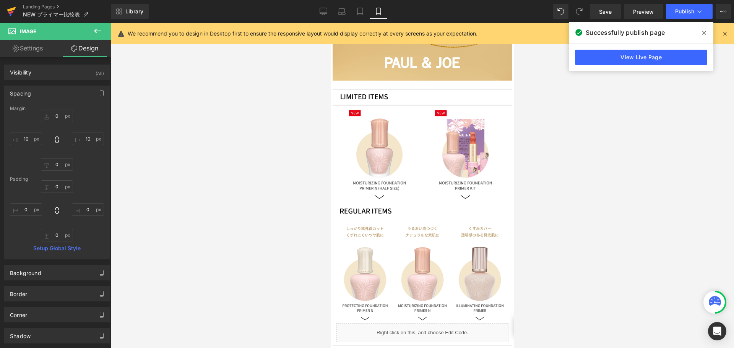
click at [8, 12] on icon at bounding box center [11, 11] width 9 height 19
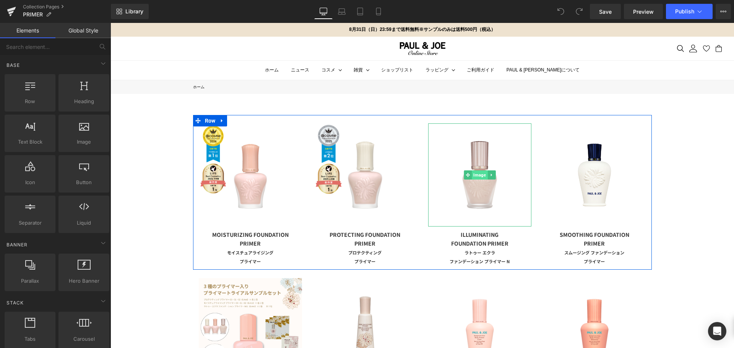
click at [475, 173] on span "Image" at bounding box center [480, 174] width 16 height 9
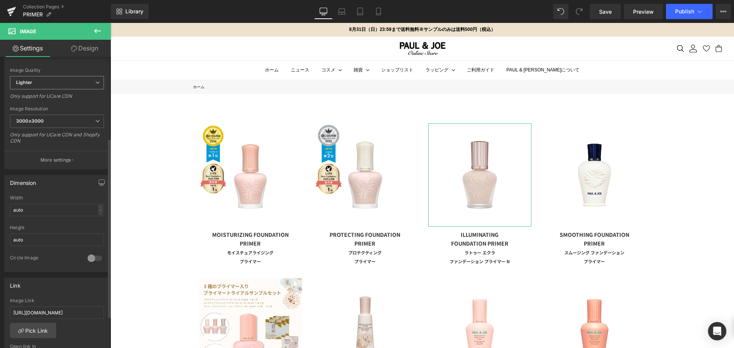
scroll to position [191, 0]
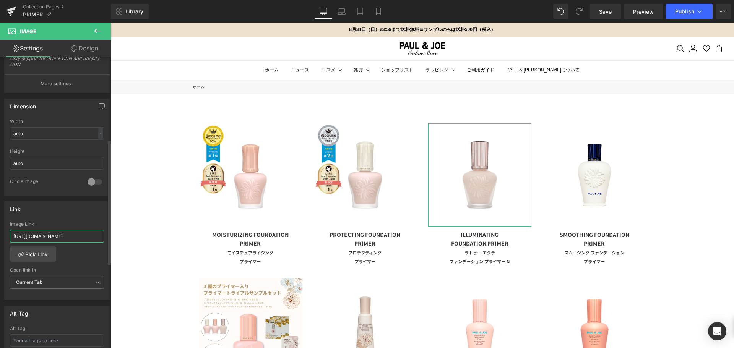
click at [58, 238] on input "https://www.paul-joe-beaute.com/collections/illuminating-foundation-primer" at bounding box center [57, 236] width 94 height 13
paste input "https://www.paul-joe-beaute.com/products/apaavr01"
type input "https://www.paul-joe-beaute.com/products/apaavr01"
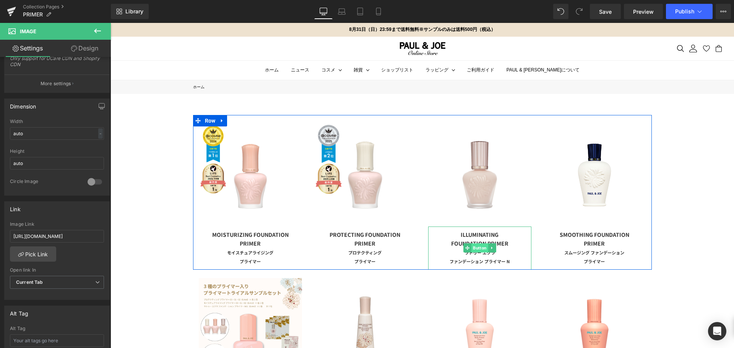
click at [472, 249] on span "Button" at bounding box center [479, 247] width 17 height 9
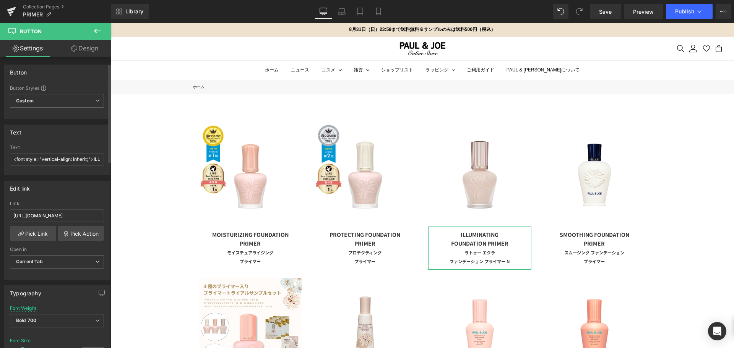
scroll to position [38, 0]
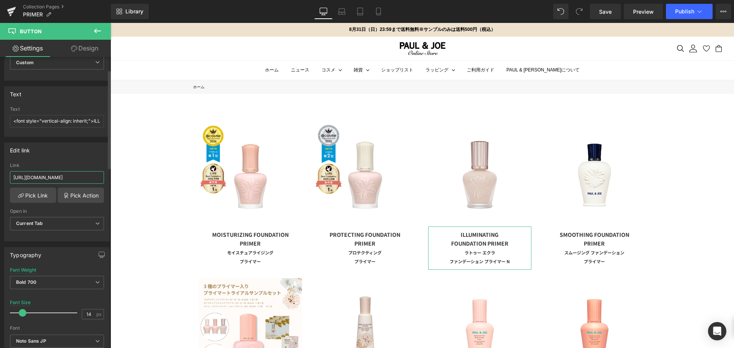
click at [64, 176] on input "https://www.paul-joe-beaute.com/collections/illuminating-foundation-primer" at bounding box center [57, 177] width 94 height 13
paste input "https://www.paul-joe-beaute.com/products/apaavr01"
type input "https://www.paul-joe-beaute.com/products/apaavr01"
click at [381, 16] on link "Mobile" at bounding box center [378, 11] width 18 height 15
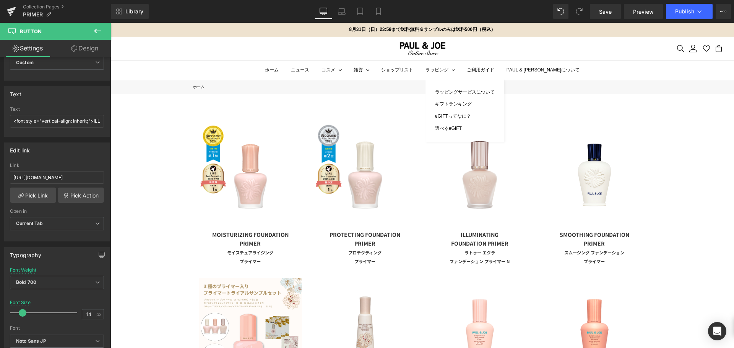
type input "10"
type input "100"
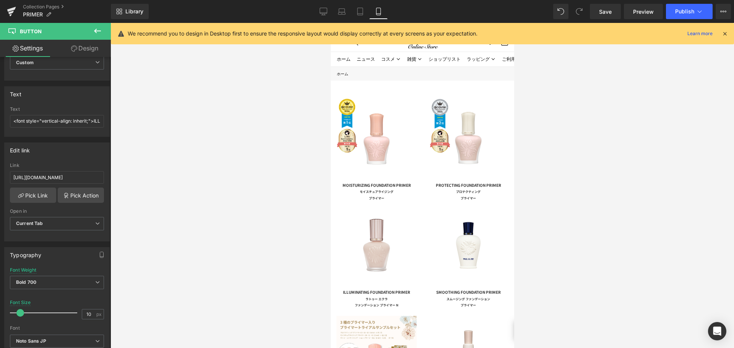
scroll to position [147, 0]
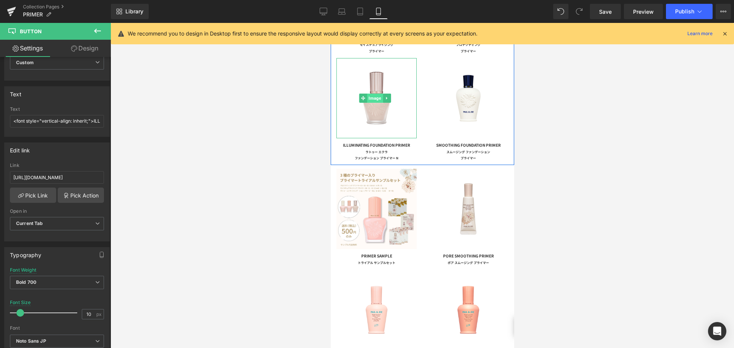
click at [371, 95] on span "Image" at bounding box center [375, 98] width 16 height 9
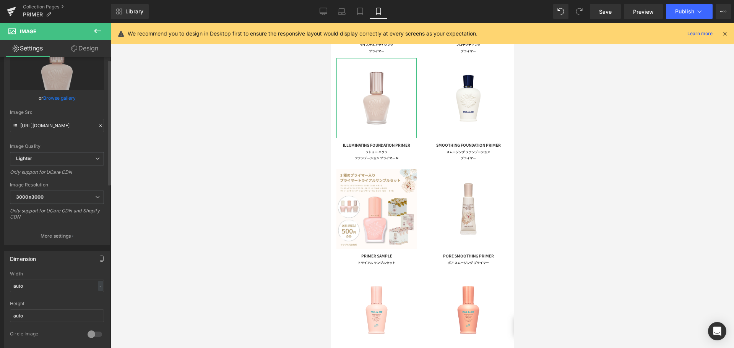
scroll to position [153, 0]
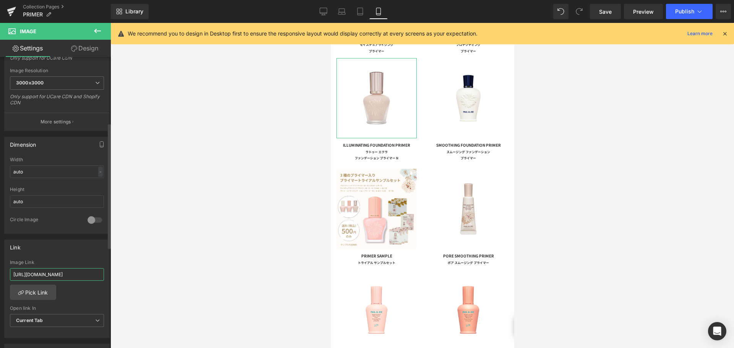
click at [60, 275] on input "https://www.paul-joe-beaute.com/products/apaavr01" at bounding box center [57, 274] width 94 height 13
paste input "https://www.paul-joe-beaute.com/products/apaavr01"
type input "https://www.paul-joe-beaute.com/products/apaavr01"
click at [373, 147] on span "Button" at bounding box center [374, 151] width 17 height 9
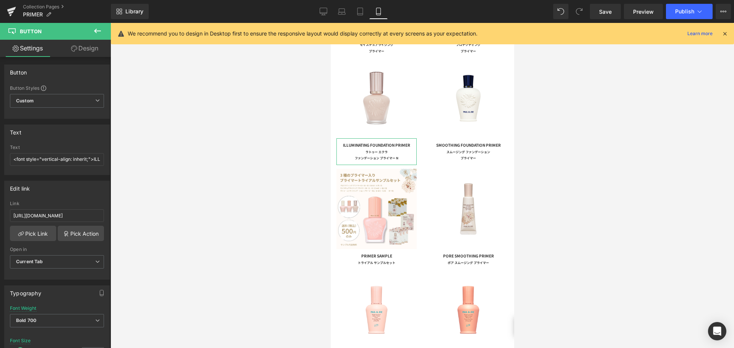
click at [97, 52] on link "Design" at bounding box center [84, 48] width 55 height 17
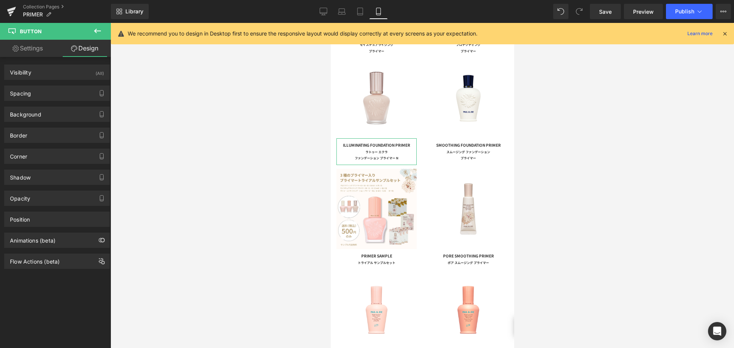
click at [44, 49] on link "Settings" at bounding box center [27, 48] width 55 height 17
type input "100"
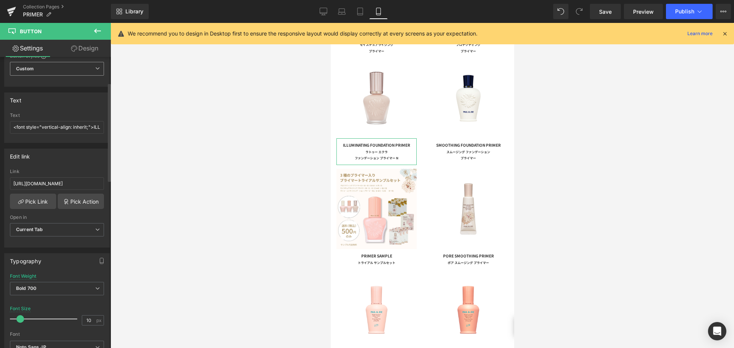
scroll to position [76, 0]
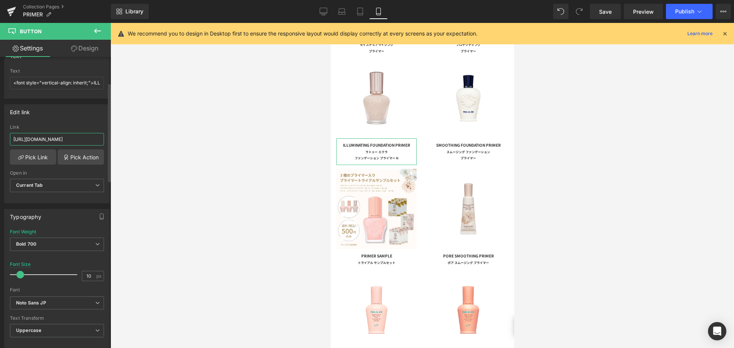
click at [36, 141] on input "https://www.paul-joe-beaute.com/products/apaavr01" at bounding box center [57, 139] width 94 height 13
paste input "https://www.paul-joe-beaute.com/products/apaavr01"
type input "https://www.paul-joe-beaute.com/products/apaavr01"
click at [607, 14] on span "Save" at bounding box center [605, 12] width 13 height 8
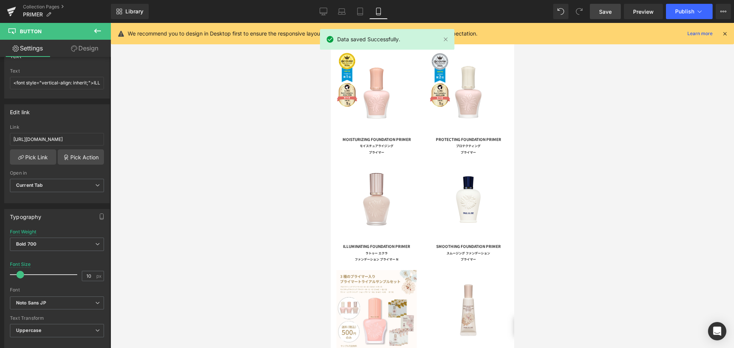
scroll to position [32, 0]
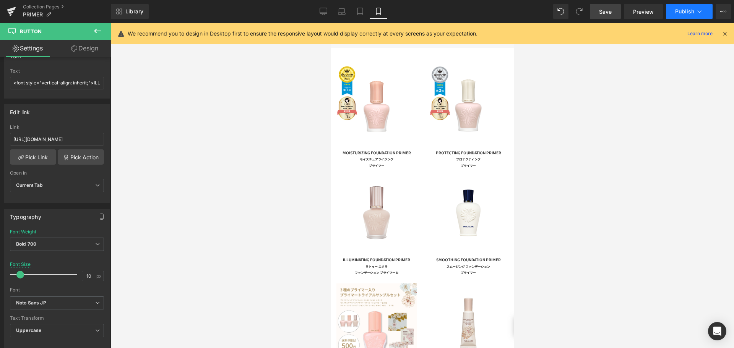
click at [676, 9] on span "Publish" at bounding box center [684, 11] width 19 height 6
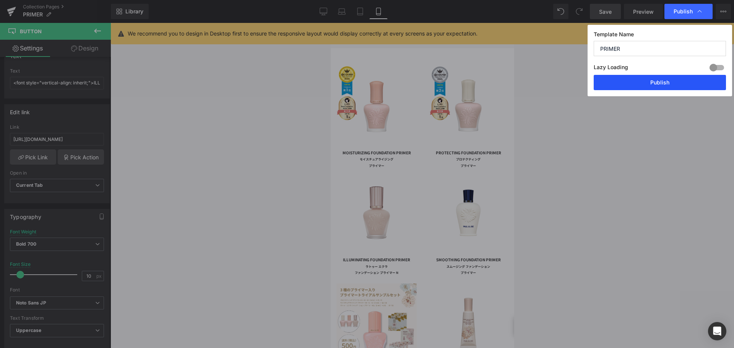
click at [642, 86] on button "Publish" at bounding box center [659, 82] width 132 height 15
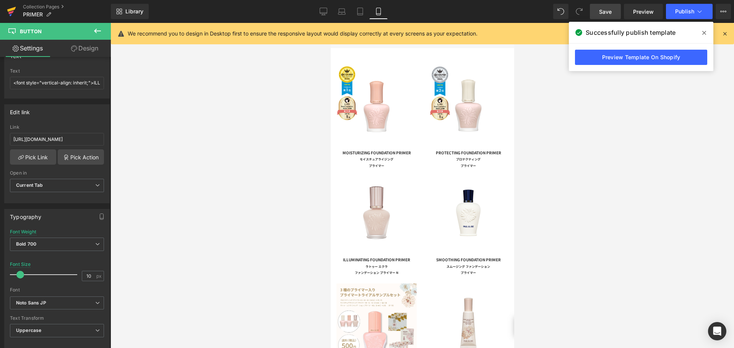
click at [11, 13] on icon at bounding box center [10, 12] width 5 height 3
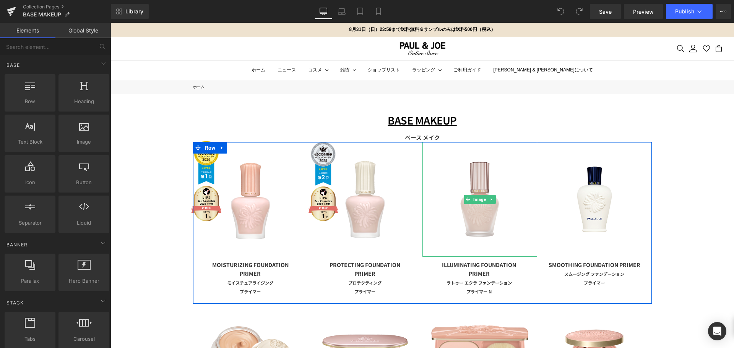
drag, startPoint x: 473, startPoint y: 199, endPoint x: 164, endPoint y: 196, distance: 308.4
click at [473, 199] on span "Image" at bounding box center [480, 199] width 16 height 9
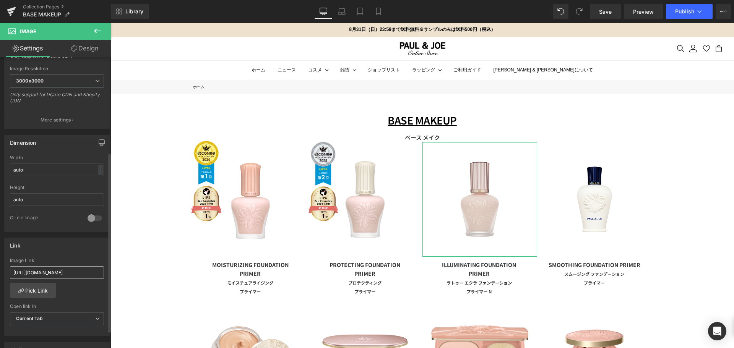
scroll to position [191, 0]
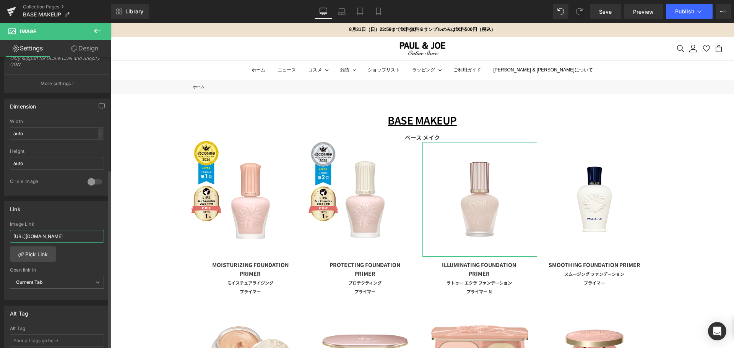
click at [79, 237] on input "https://www.paul-joe-beaute.com/collections/illuminating-foundation-primer" at bounding box center [57, 236] width 94 height 13
paste input "https://www.paul-joe-beaute.com/products/apaavr01"
type input "https://www.paul-joe-beaute.com/products/apaavr01"
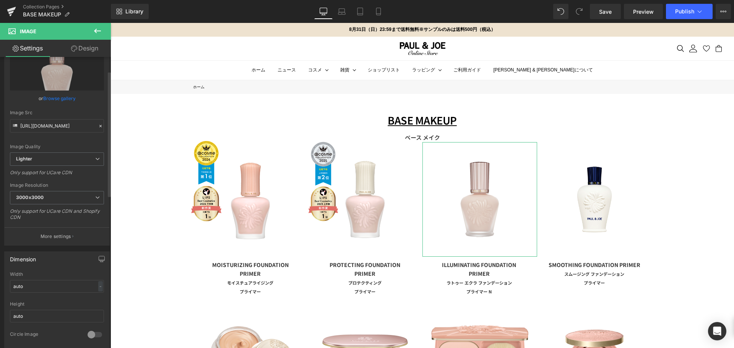
scroll to position [0, 0]
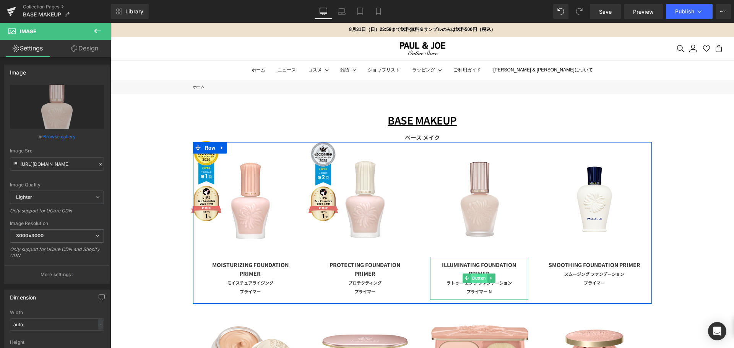
click at [475, 275] on span "Button" at bounding box center [478, 278] width 17 height 9
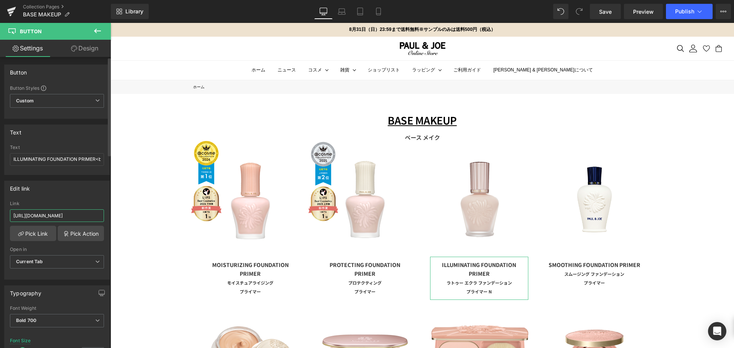
click at [50, 216] on input "https://www.paul-joe-beaute.com/collections/illuminating-foundation-primer" at bounding box center [57, 215] width 94 height 13
paste input "https://www.paul-joe-beaute.com/products/apaavr01"
type input "https://www.paul-joe-beaute.com/products/apaavr01"
click at [376, 9] on icon at bounding box center [378, 11] width 4 height 7
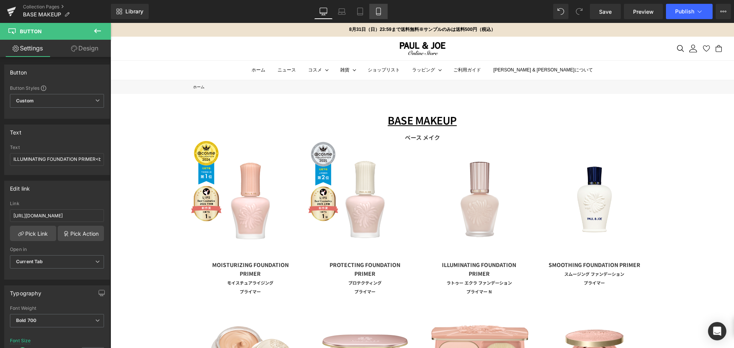
scroll to position [0, 0]
type input "10"
type input "100"
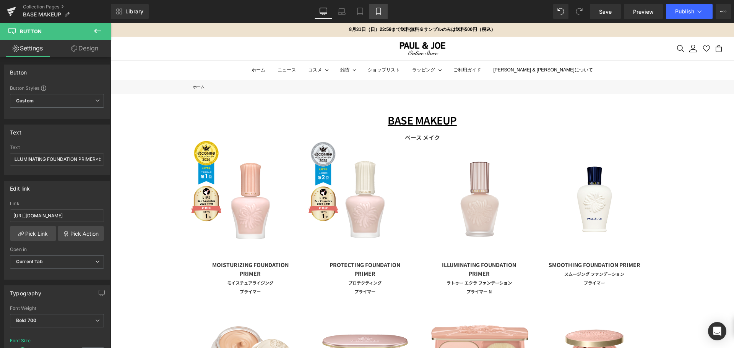
type input "100"
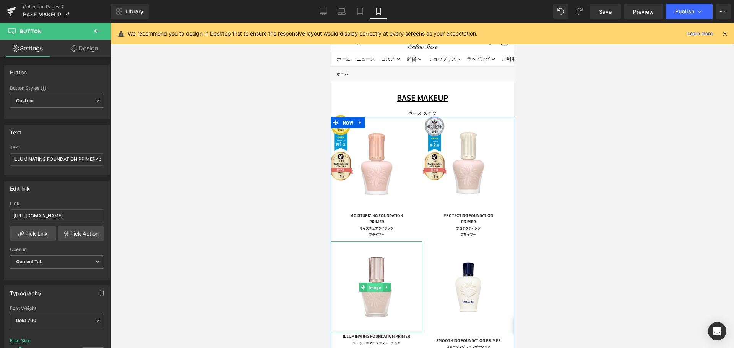
drag, startPoint x: 374, startPoint y: 284, endPoint x: 536, endPoint y: 285, distance: 161.6
click at [374, 284] on span "Image" at bounding box center [375, 287] width 16 height 9
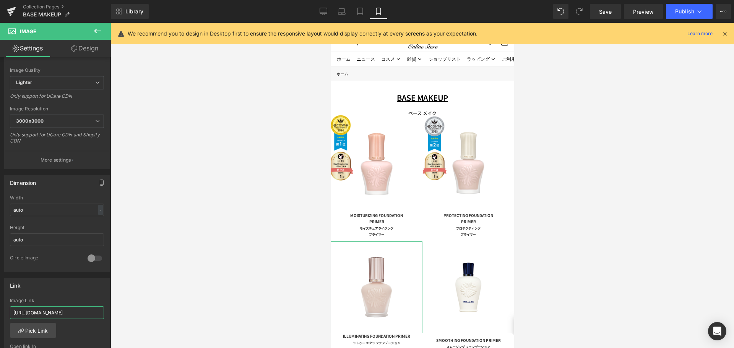
scroll to position [0, 32]
drag, startPoint x: 48, startPoint y: 311, endPoint x: 115, endPoint y: 316, distance: 67.8
click at [115, 316] on div "Image You are previewing how the will restyle your page. You can not edit Eleme…" at bounding box center [367, 180] width 734 height 361
click at [679, 15] on button "Publish" at bounding box center [689, 11] width 47 height 15
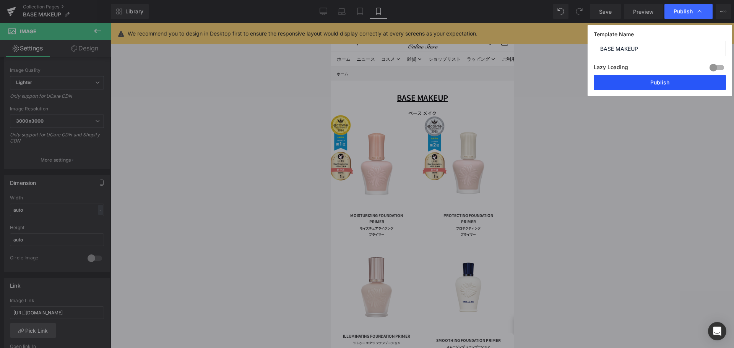
click at [629, 86] on button "Publish" at bounding box center [659, 82] width 132 height 15
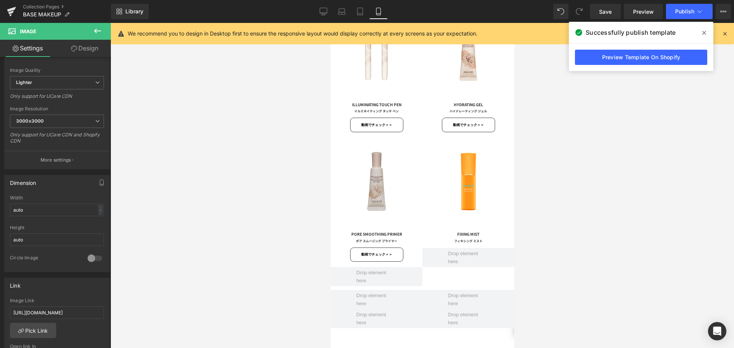
scroll to position [955, 0]
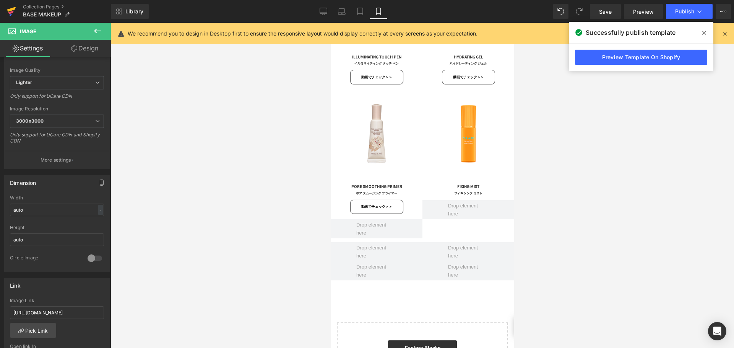
click at [13, 12] on icon at bounding box center [10, 12] width 5 height 3
